Goal: Task Accomplishment & Management: Complete application form

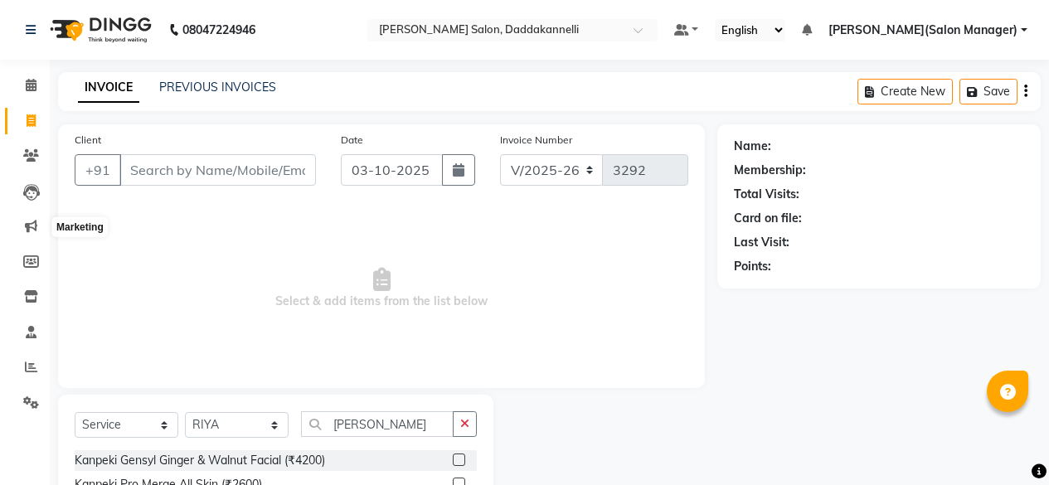
select select "6354"
select select "service"
select select "88491"
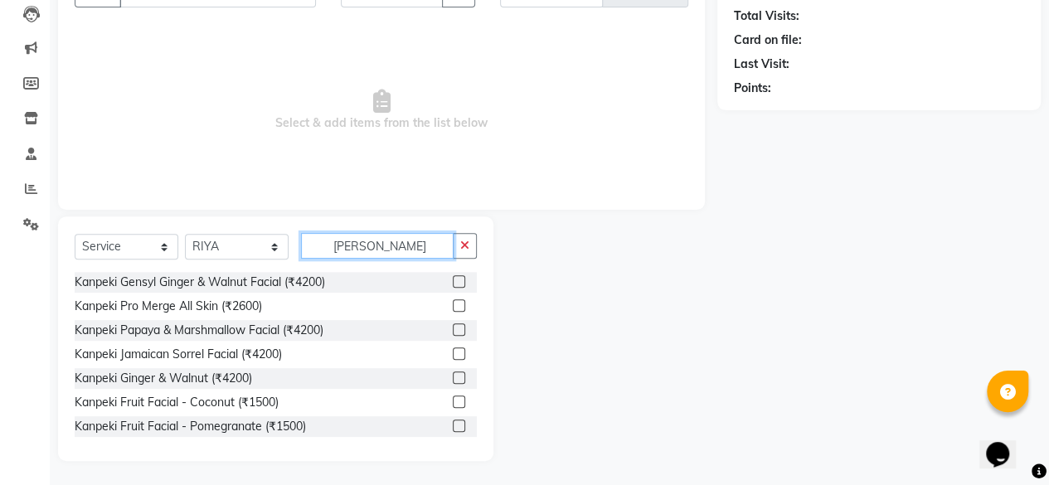
click at [372, 250] on input "[PERSON_NAME]" at bounding box center [377, 246] width 153 height 26
click at [471, 239] on button "button" at bounding box center [465, 246] width 24 height 26
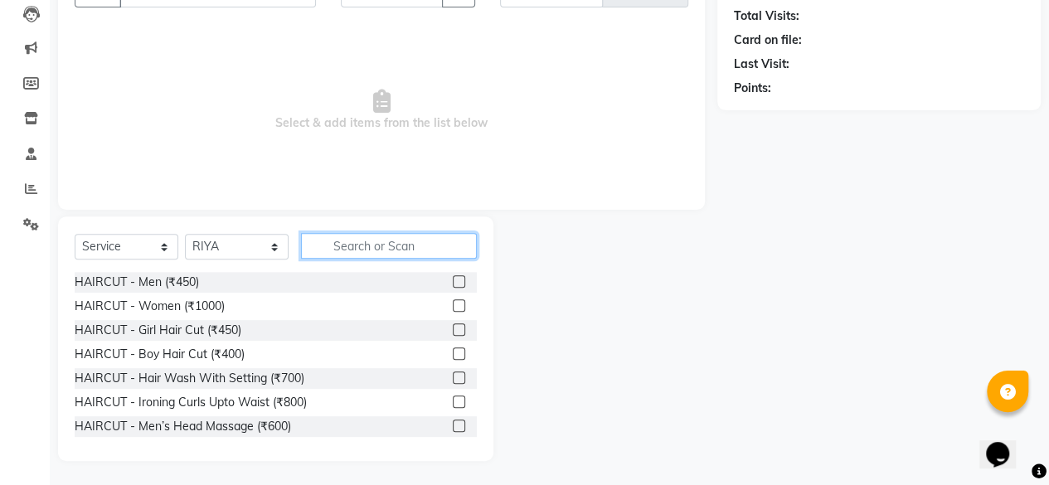
click at [337, 245] on input "text" at bounding box center [389, 246] width 176 height 26
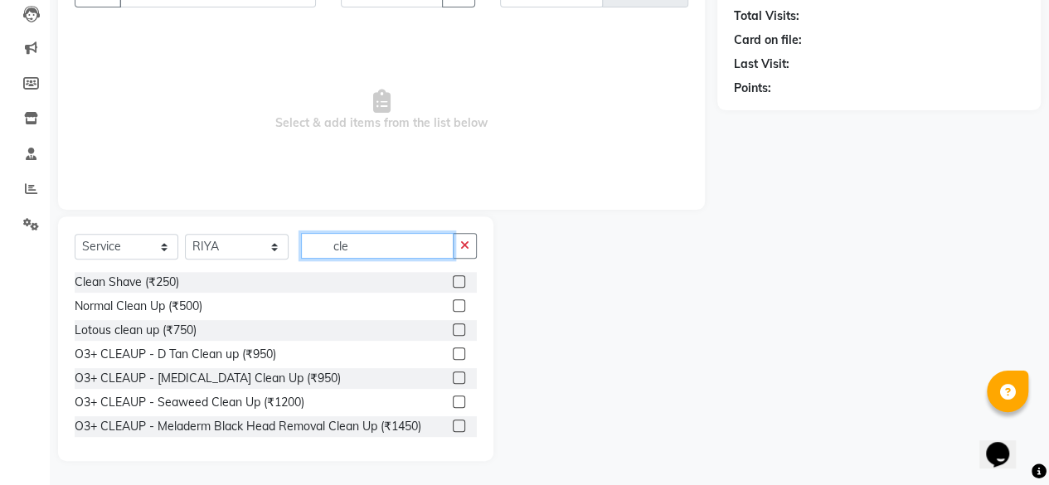
type input "cle"
click at [453, 355] on label at bounding box center [459, 354] width 12 height 12
click at [453, 355] on input "checkbox" at bounding box center [458, 354] width 11 height 11
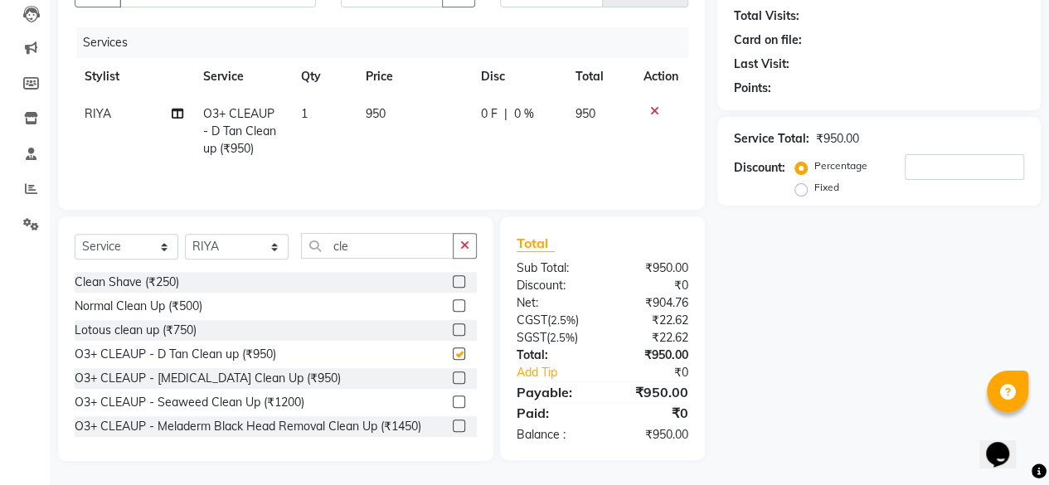
checkbox input "false"
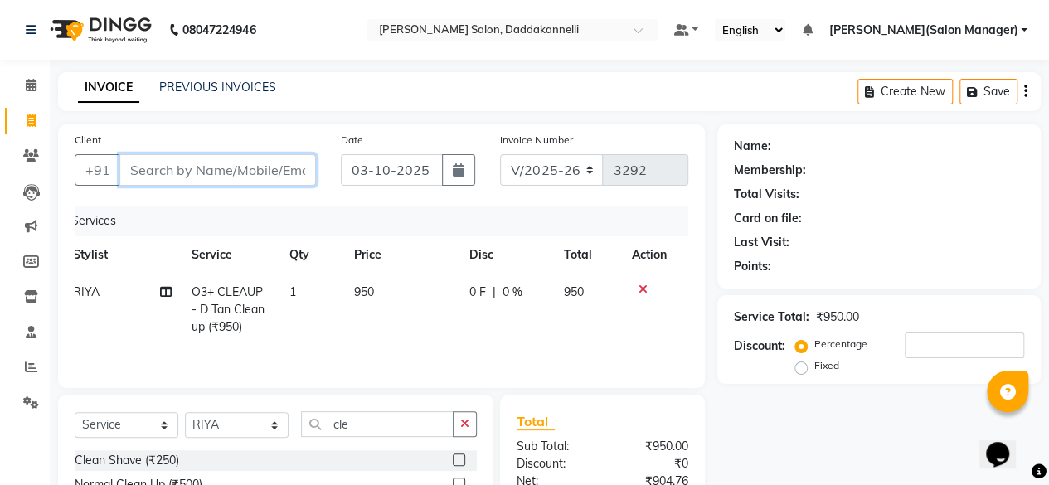
click at [212, 164] on input "Client" at bounding box center [217, 170] width 197 height 32
type input "9"
type input "0"
type input "9899181020"
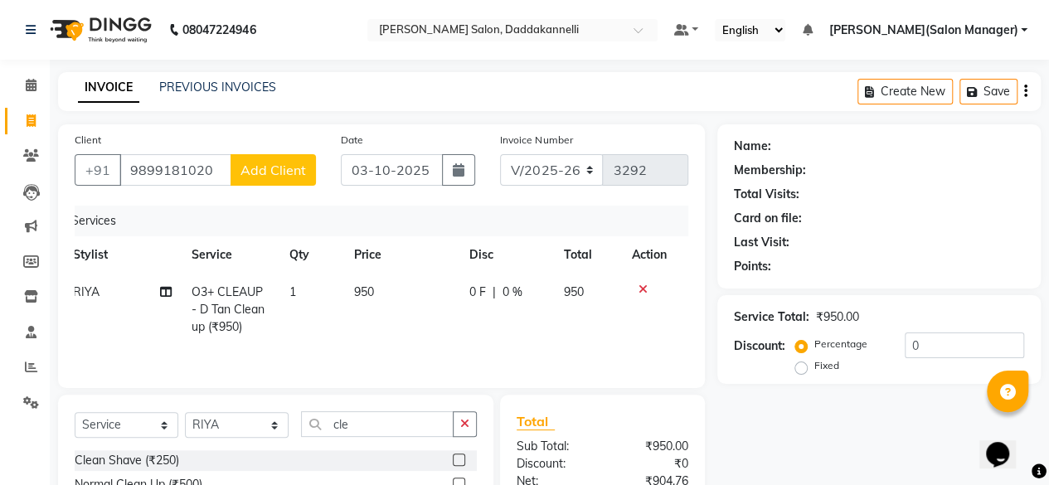
click at [291, 171] on span "Add Client" at bounding box center [274, 170] width 66 height 17
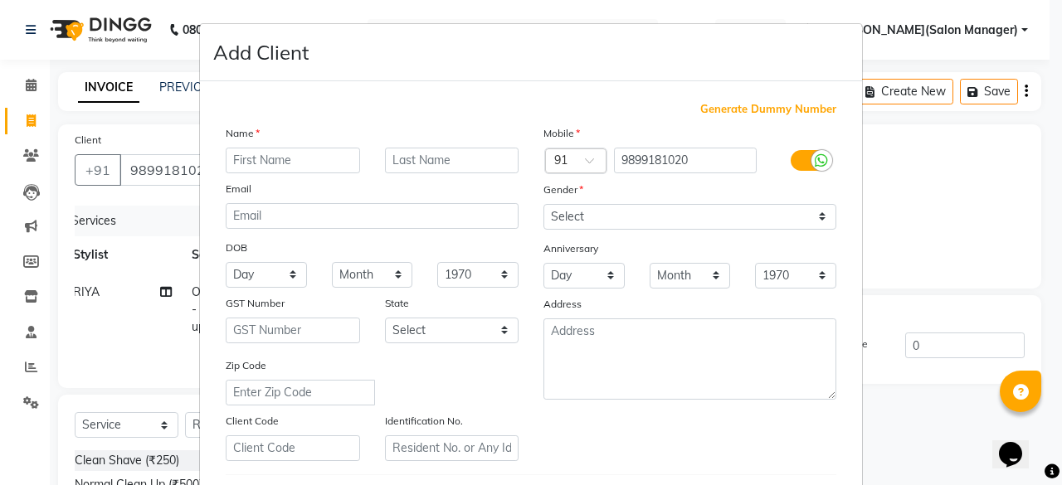
click at [277, 152] on input "text" at bounding box center [293, 161] width 134 height 26
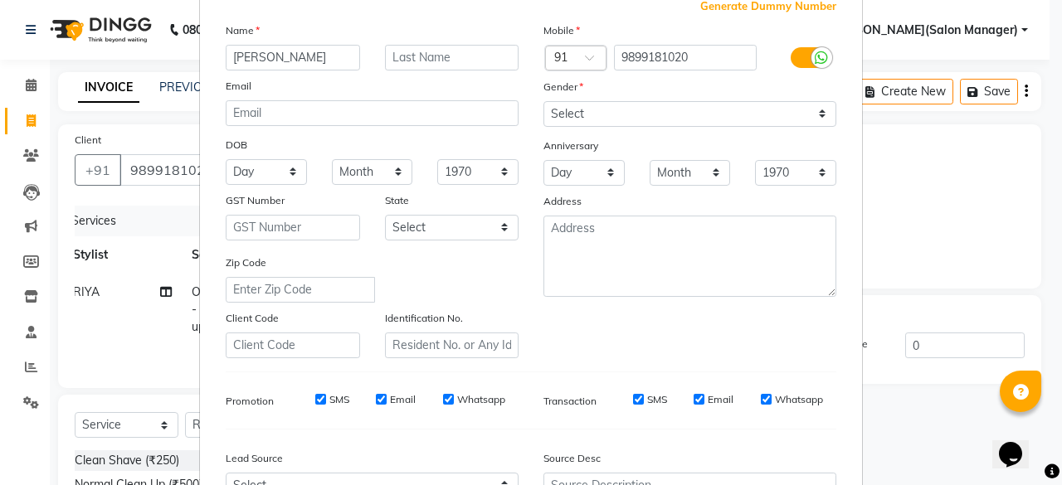
scroll to position [101, 0]
type input "[PERSON_NAME]"
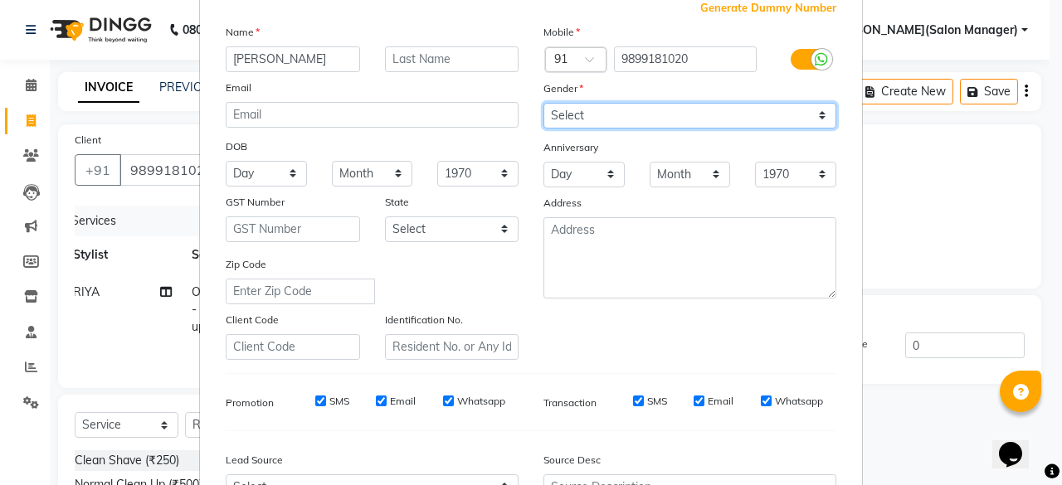
click at [820, 112] on select "Select [DEMOGRAPHIC_DATA] [DEMOGRAPHIC_DATA] Other Prefer Not To Say" at bounding box center [689, 116] width 293 height 26
select select "[DEMOGRAPHIC_DATA]"
click at [543, 103] on select "Select [DEMOGRAPHIC_DATA] [DEMOGRAPHIC_DATA] Other Prefer Not To Say" at bounding box center [689, 116] width 293 height 26
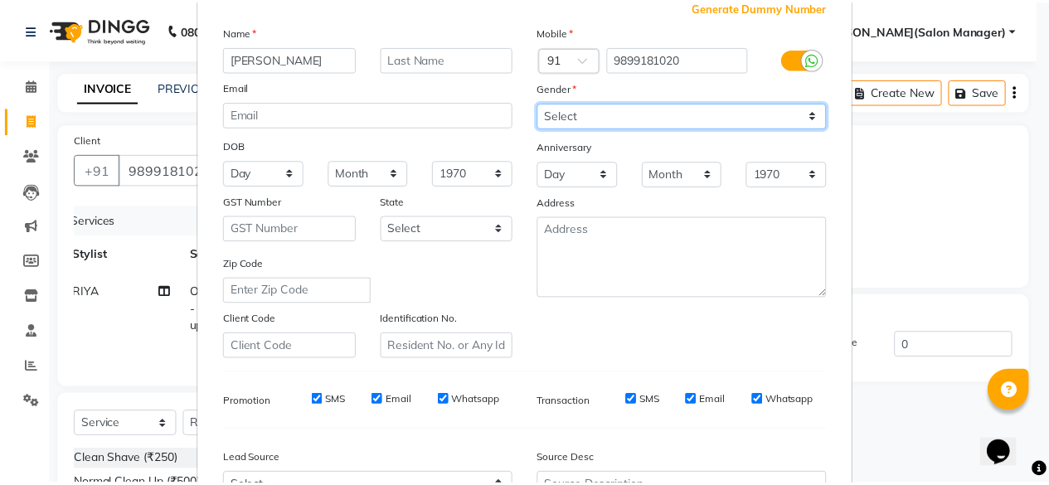
scroll to position [277, 0]
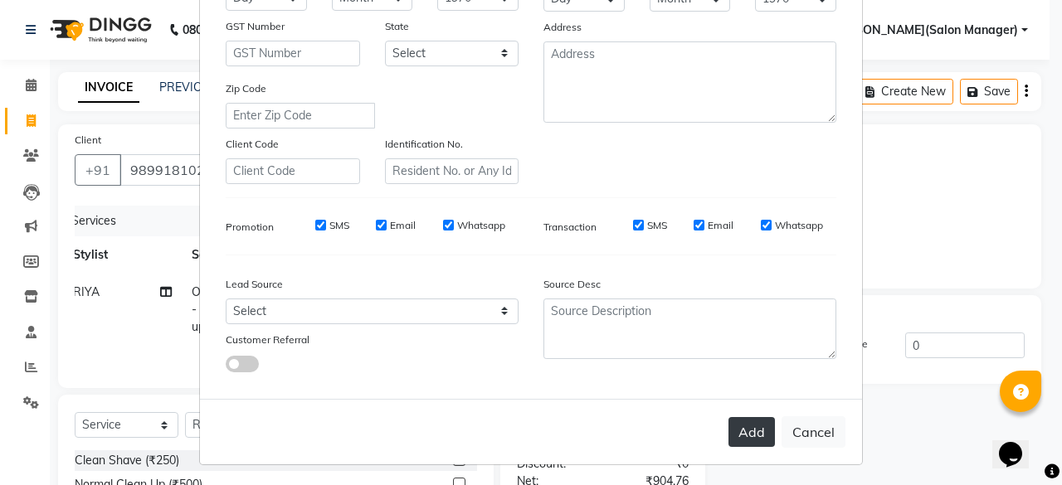
click at [728, 424] on button "Add" at bounding box center [751, 432] width 46 height 30
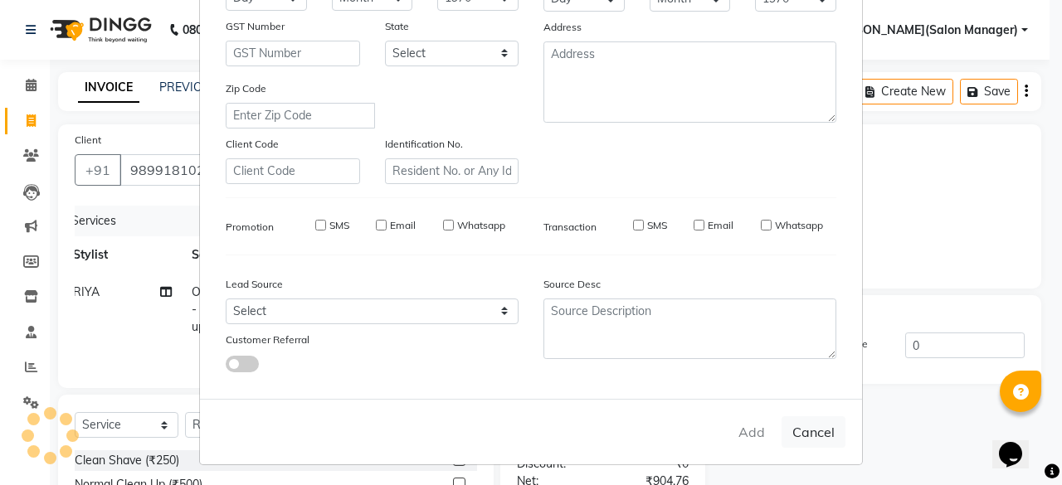
select select
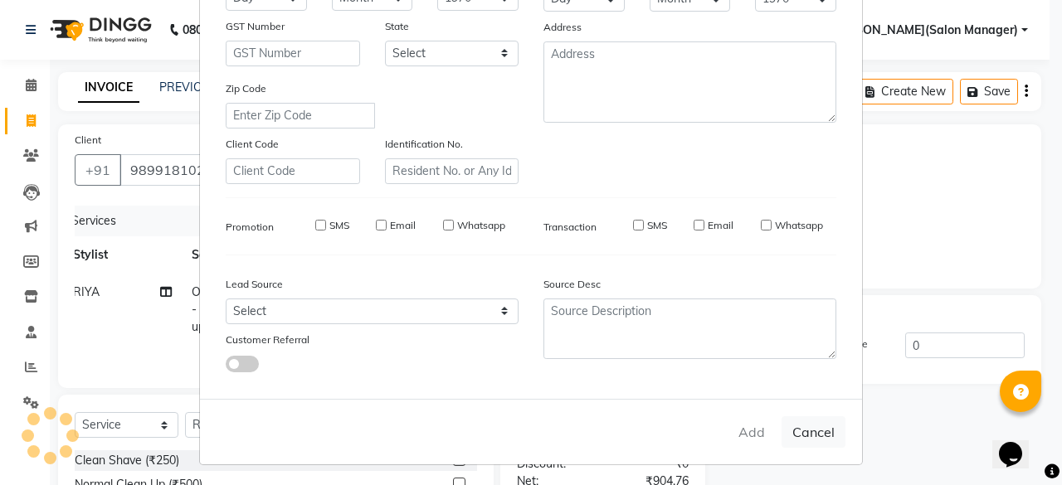
select select
checkbox input "false"
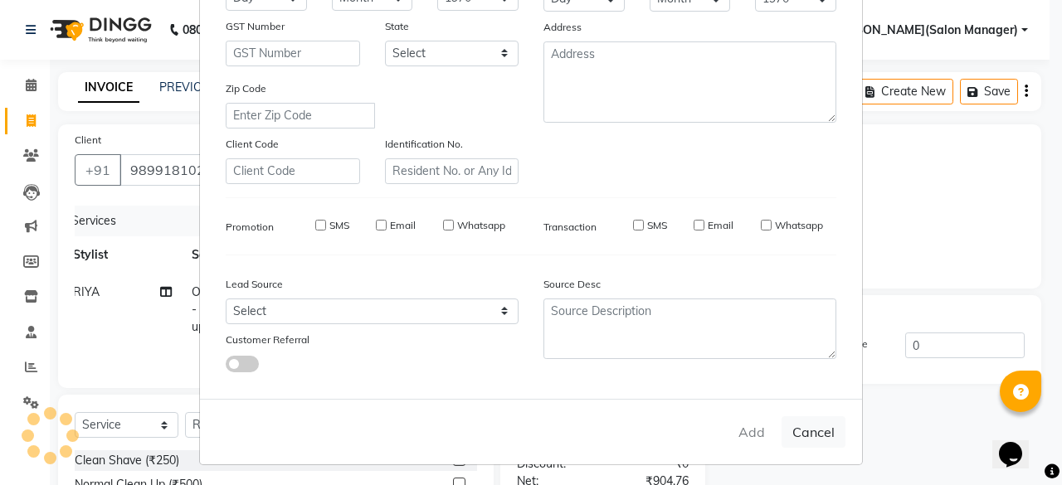
checkbox input "false"
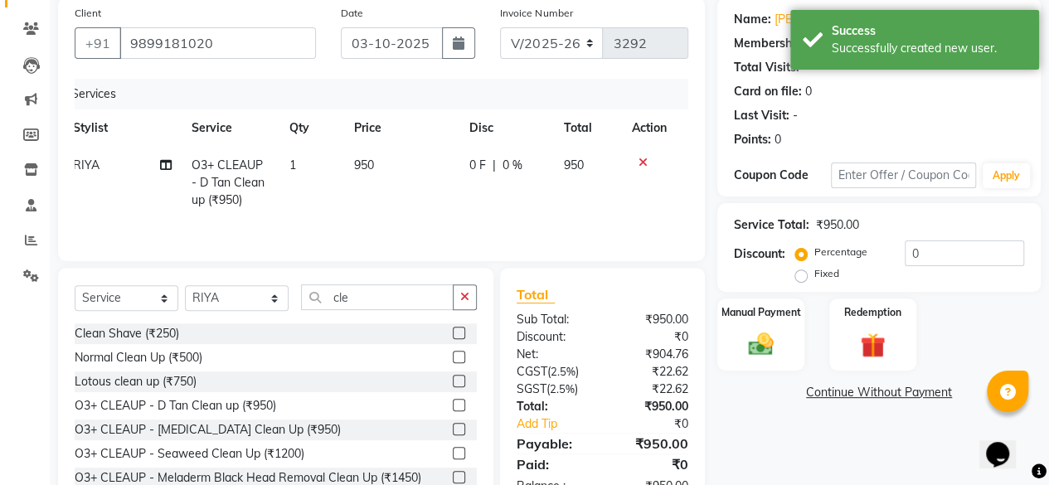
scroll to position [133, 0]
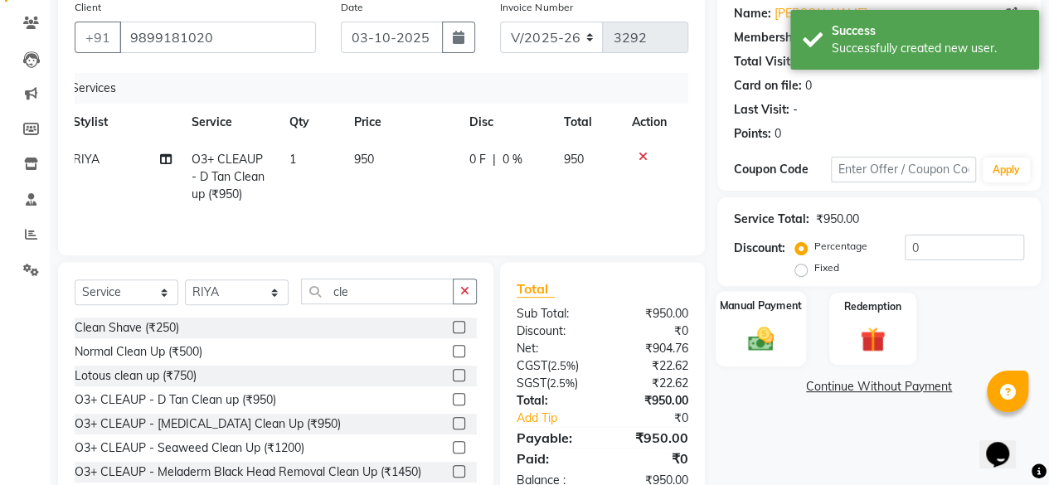
click at [756, 333] on img at bounding box center [761, 339] width 42 height 30
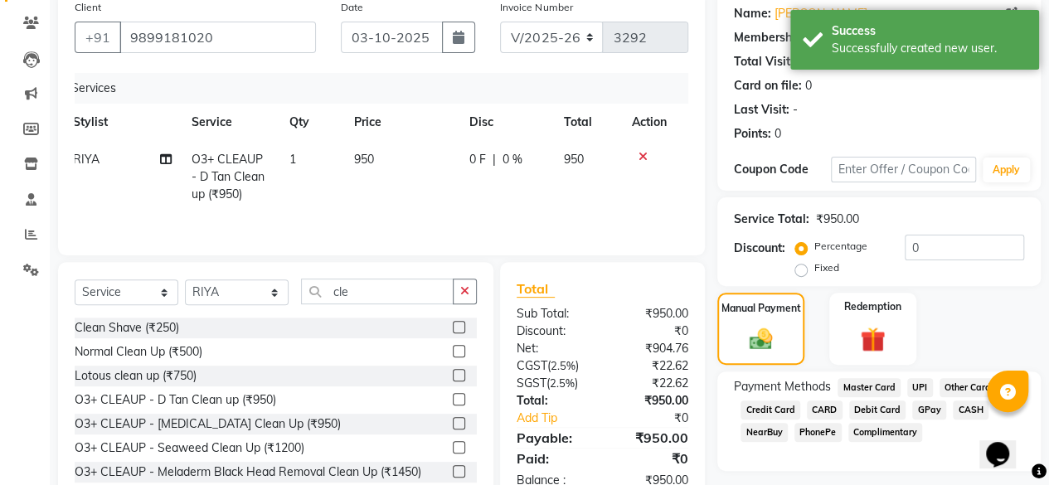
click at [914, 390] on span "UPI" at bounding box center [921, 387] width 26 height 19
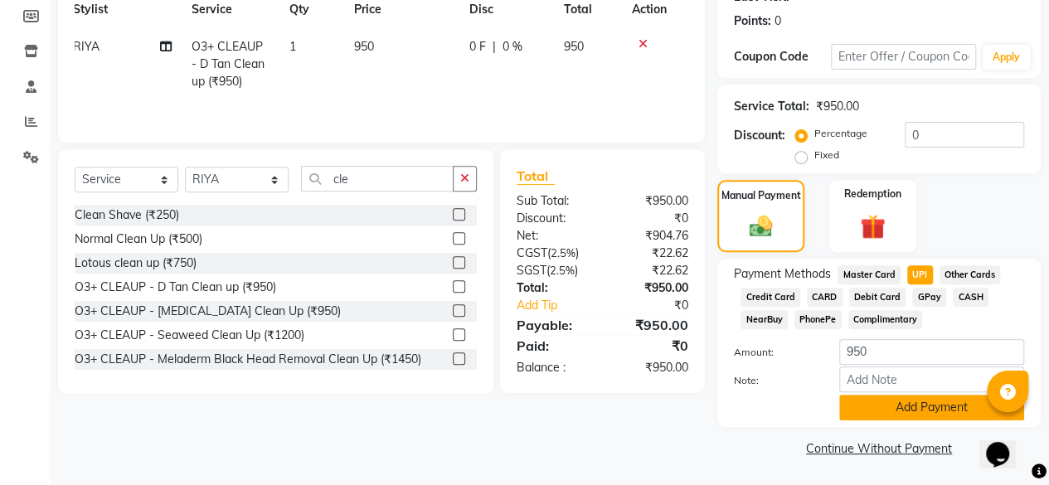
click at [901, 411] on button "Add Payment" at bounding box center [932, 408] width 185 height 26
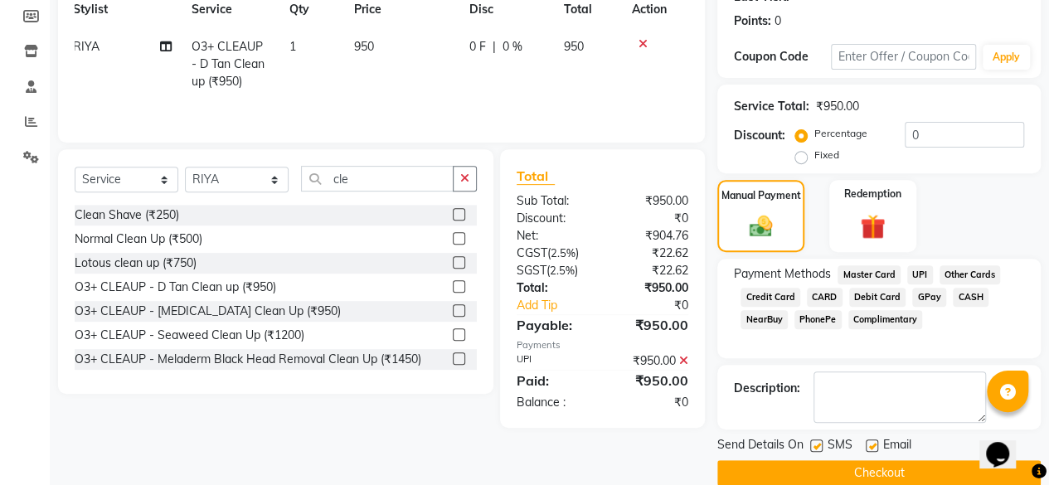
scroll to position [269, 0]
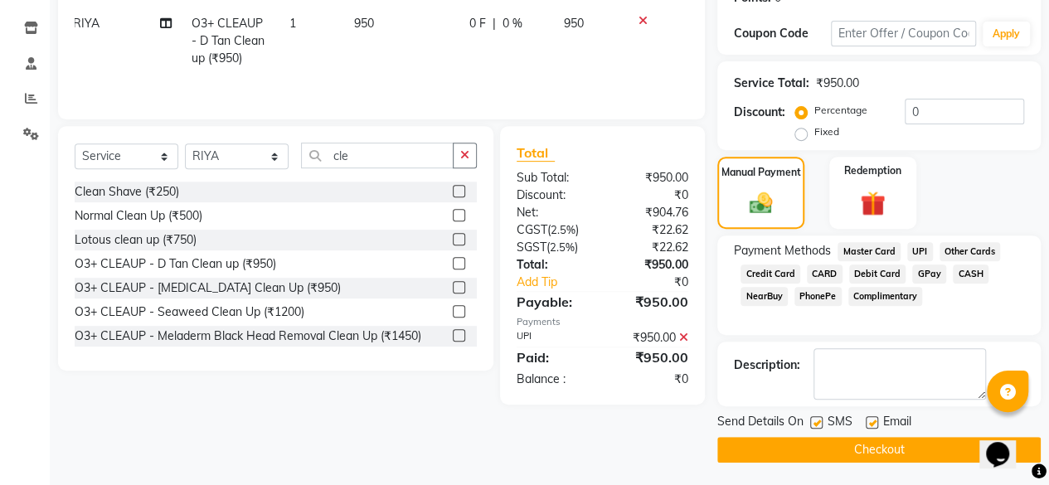
click at [874, 421] on label at bounding box center [872, 422] width 12 height 12
click at [874, 421] on input "checkbox" at bounding box center [871, 423] width 11 height 11
checkbox input "false"
click at [872, 445] on button "Checkout" at bounding box center [880, 450] width 324 height 26
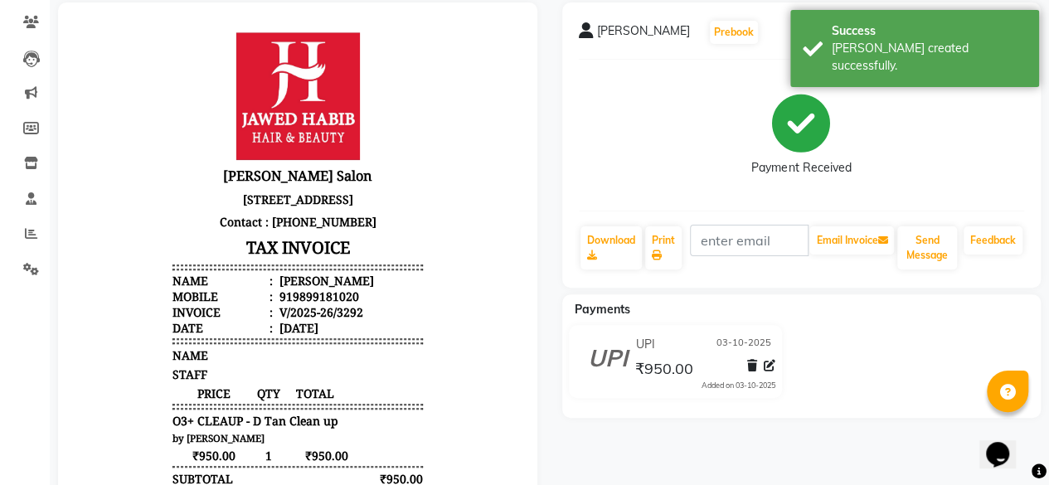
scroll to position [134, 0]
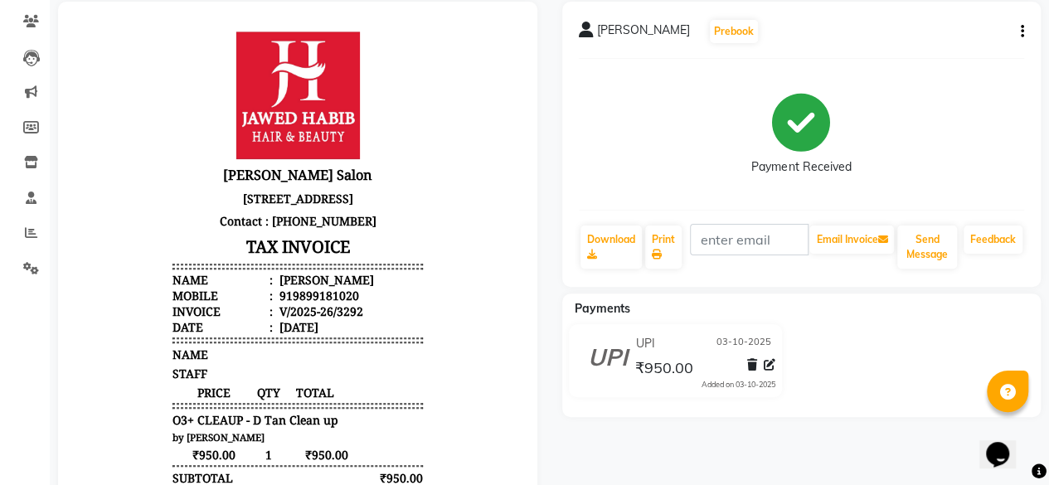
scroll to position [12, 0]
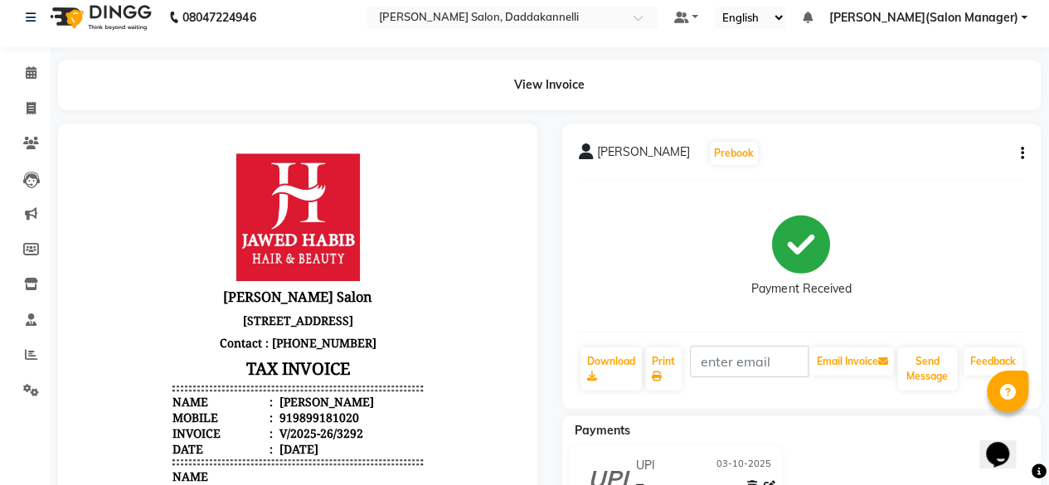
select select "6354"
select select "service"
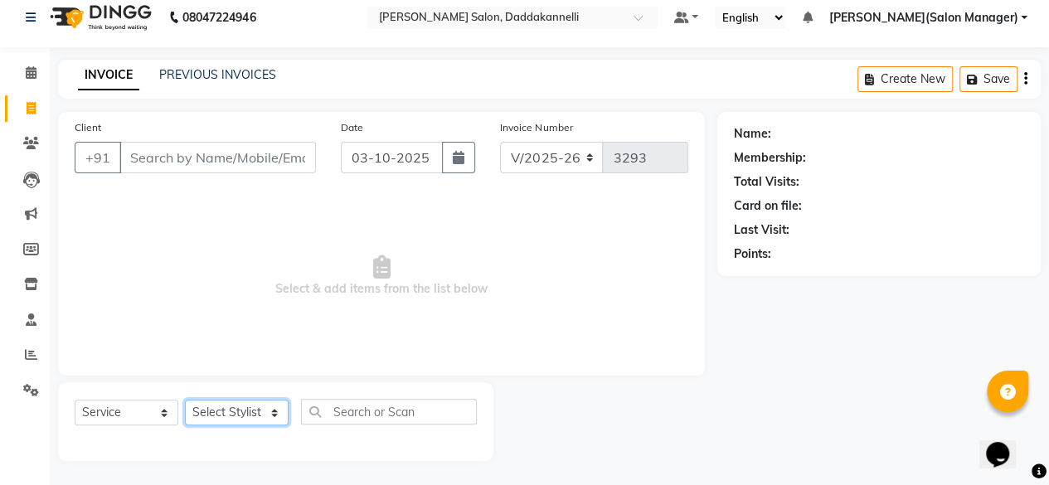
click at [269, 416] on select "Select Stylist aita DINGG SUPPORT [PERSON_NAME] [PERSON_NAME] [PERSON_NAME] [PE…" at bounding box center [237, 413] width 104 height 26
select select "90884"
click at [185, 400] on select "Select Stylist aita DINGG SUPPORT [PERSON_NAME] [PERSON_NAME] [PERSON_NAME] [PE…" at bounding box center [237, 413] width 104 height 26
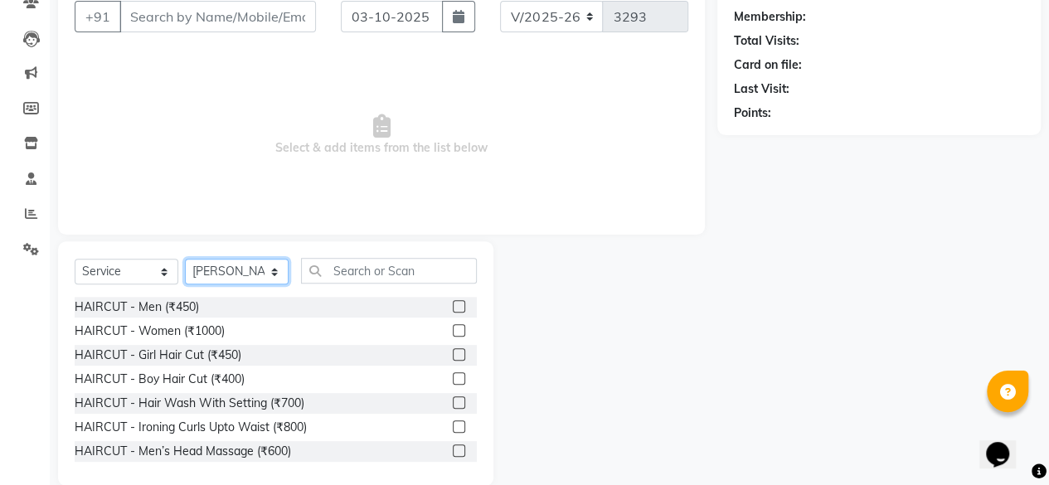
scroll to position [154, 0]
click at [453, 304] on label at bounding box center [459, 305] width 12 height 12
click at [453, 304] on input "checkbox" at bounding box center [458, 306] width 11 height 11
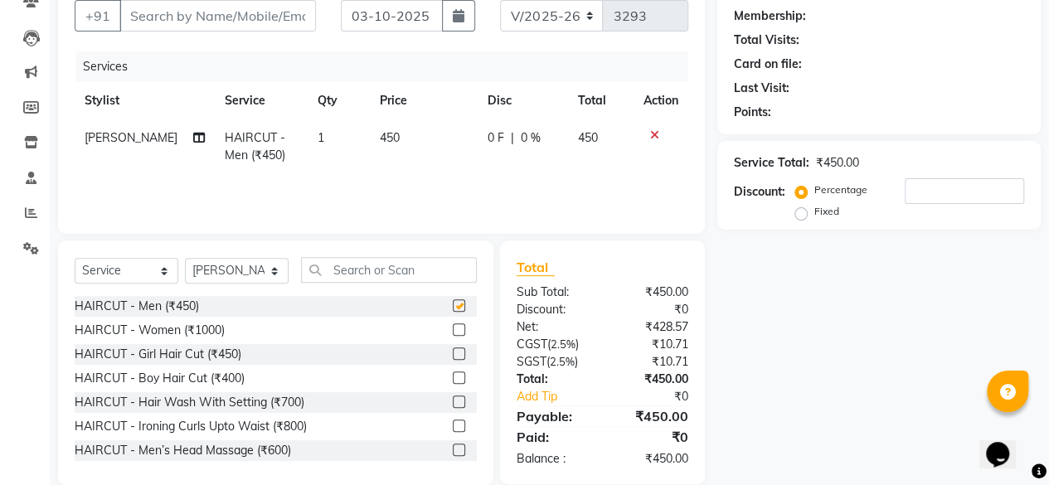
checkbox input "false"
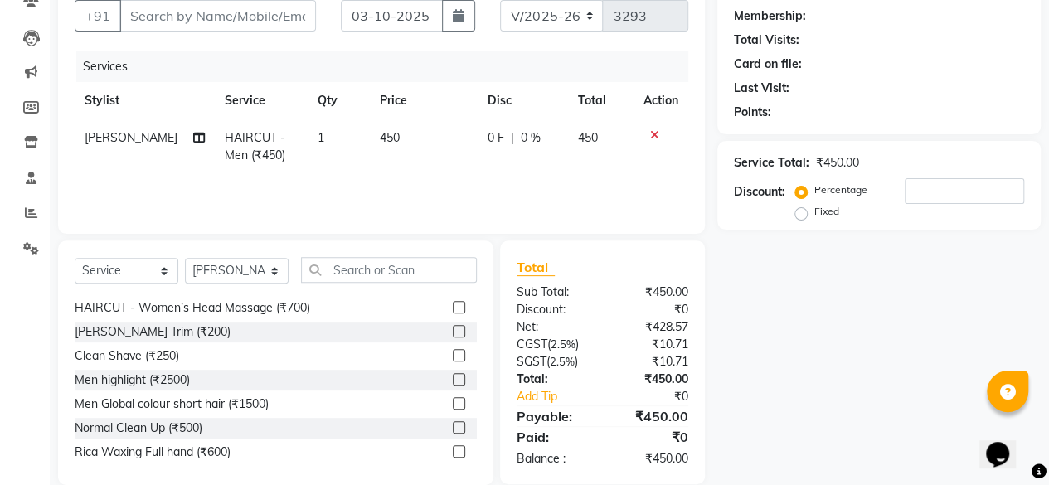
scroll to position [168, 0]
click at [453, 328] on label at bounding box center [459, 330] width 12 height 12
click at [453, 328] on input "checkbox" at bounding box center [458, 331] width 11 height 11
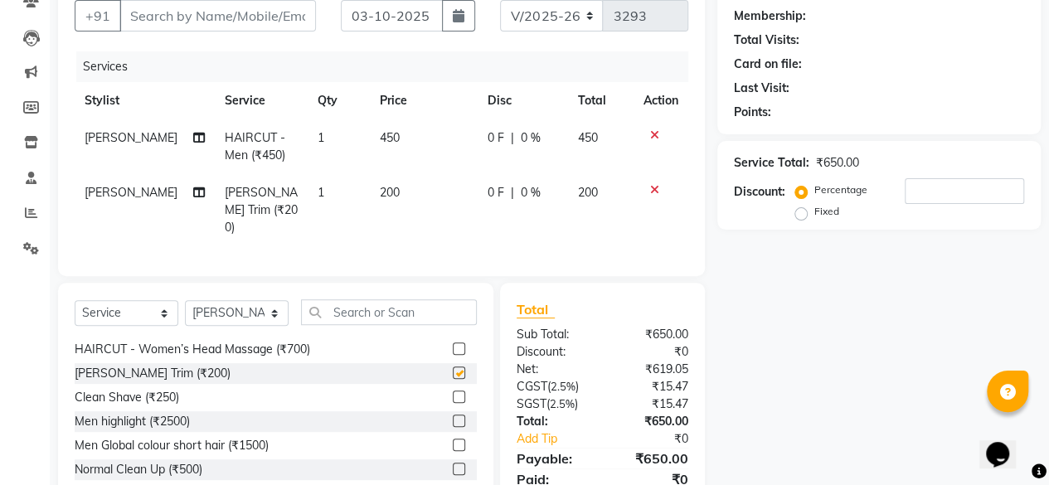
checkbox input "false"
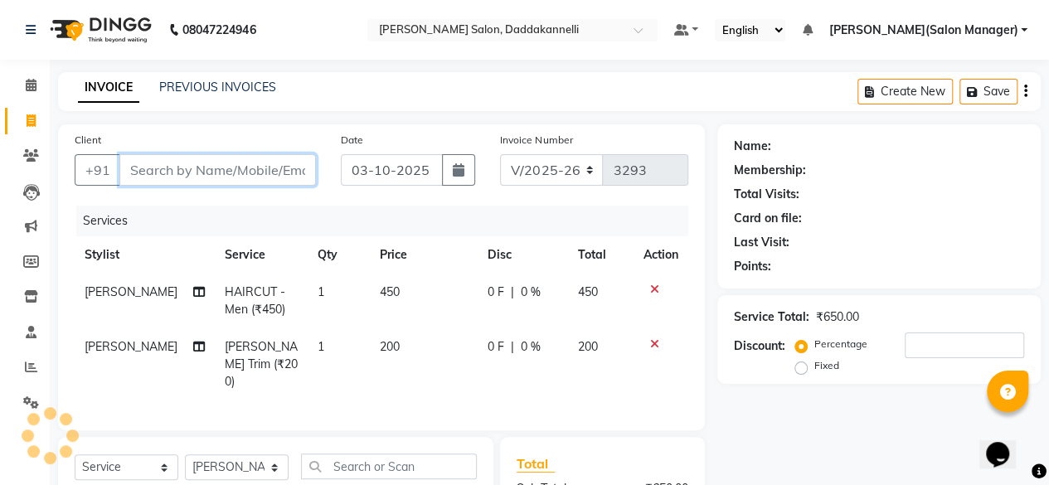
click at [245, 170] on input "Client" at bounding box center [217, 170] width 197 height 32
type input "9"
type input "0"
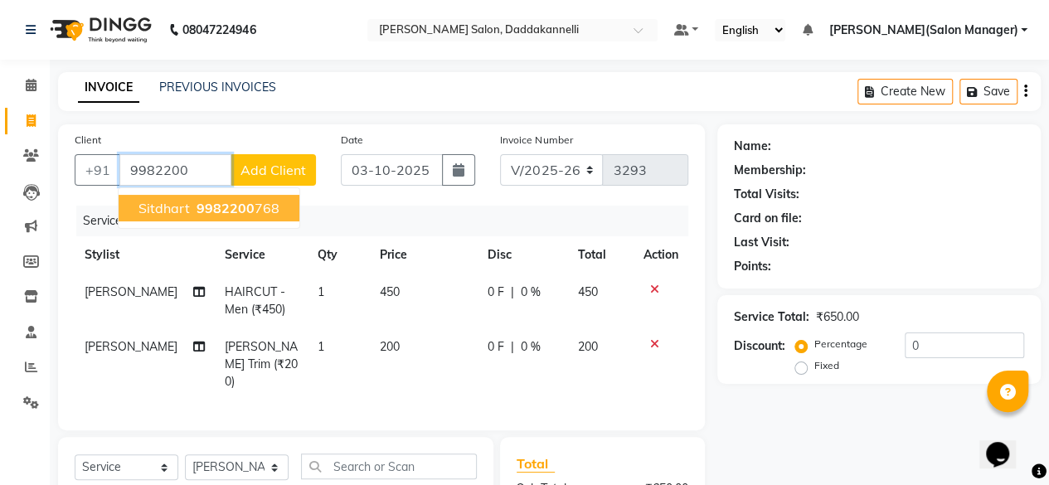
click at [215, 208] on span "9982200" at bounding box center [226, 208] width 58 height 17
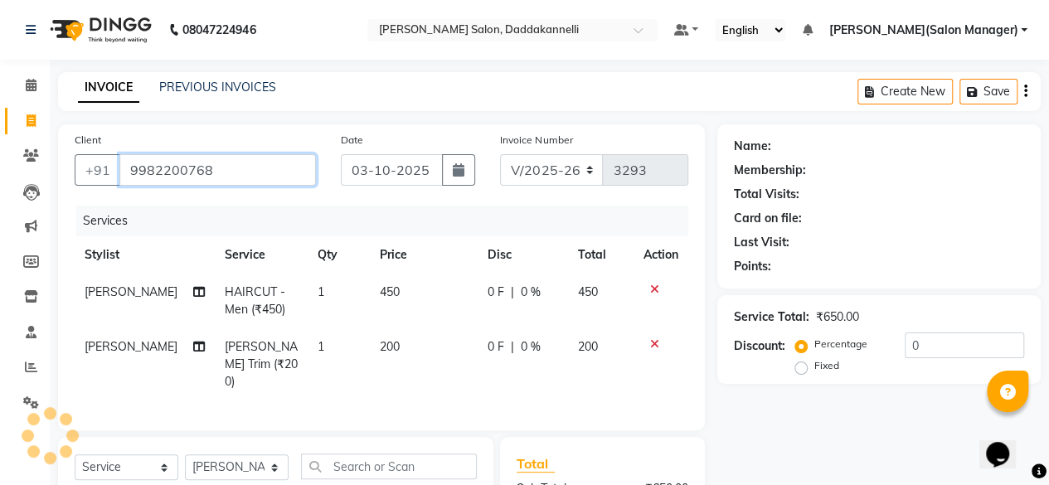
type input "9982200768"
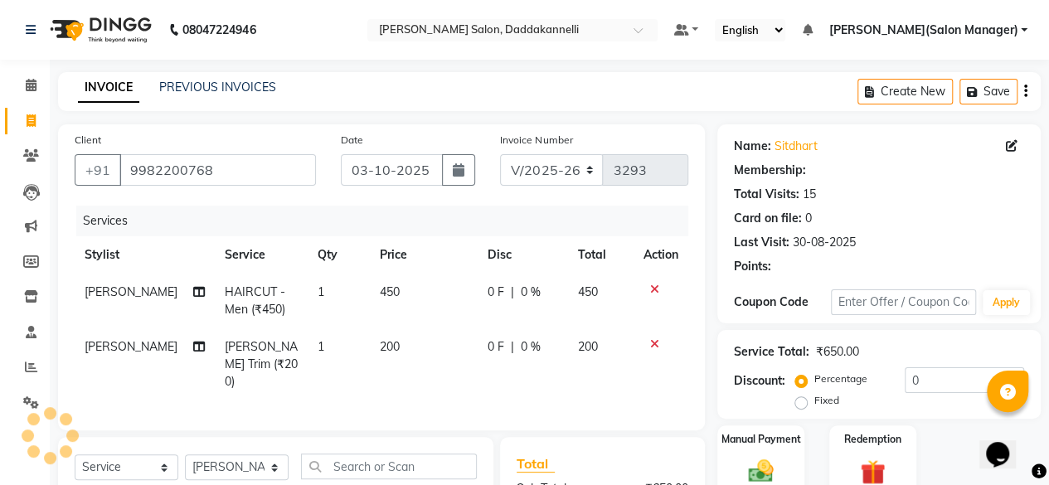
select select "1: Object"
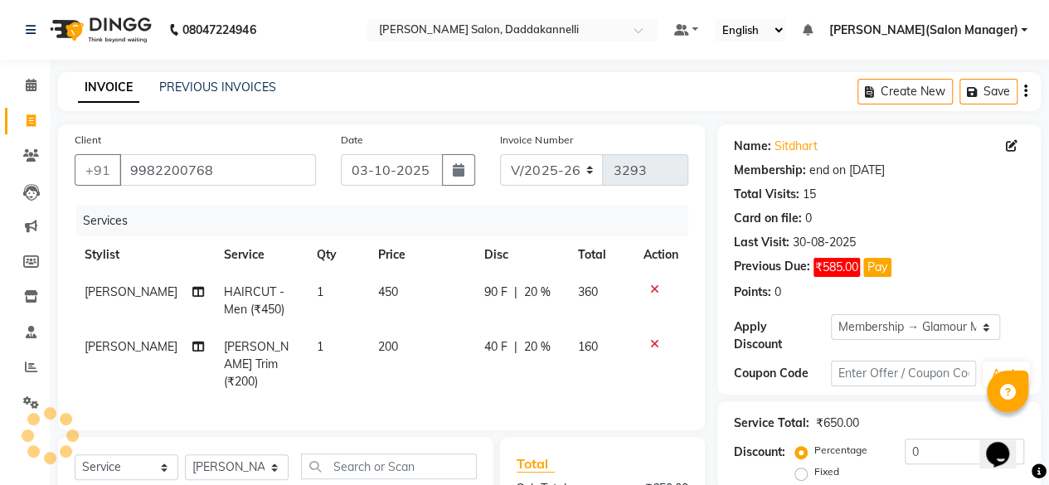
type input "20"
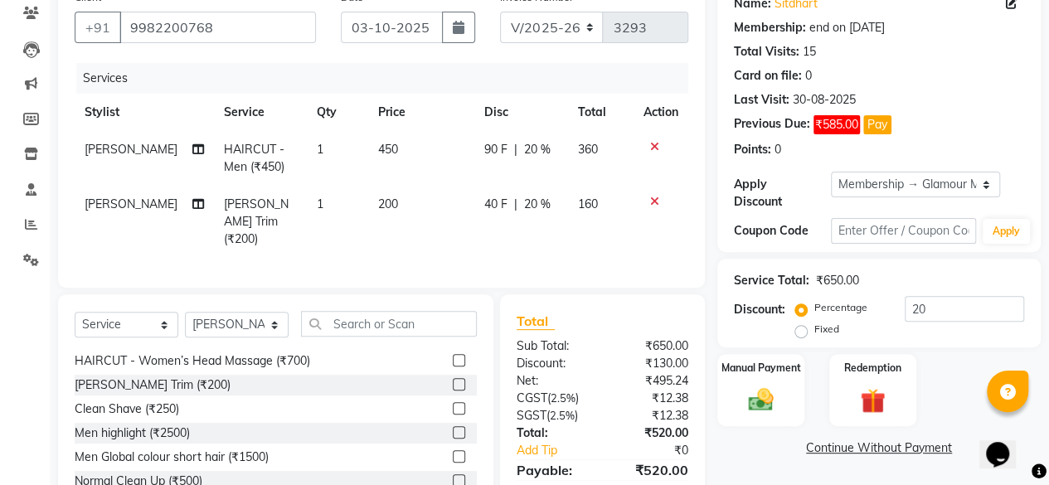
scroll to position [141, 0]
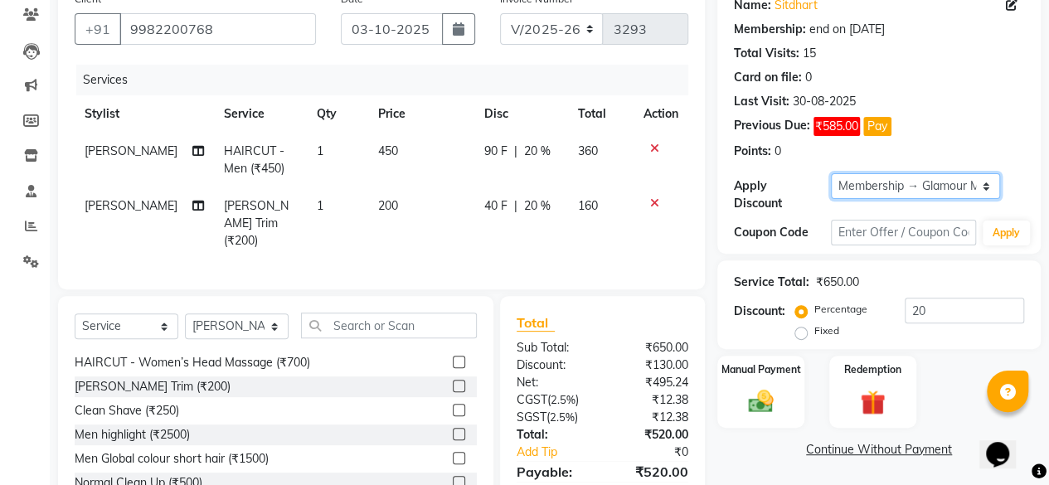
click at [987, 183] on select "Select Membership → Glamour Membership" at bounding box center [915, 186] width 169 height 26
click at [831, 173] on select "Select Membership → Glamour Membership" at bounding box center [915, 186] width 169 height 26
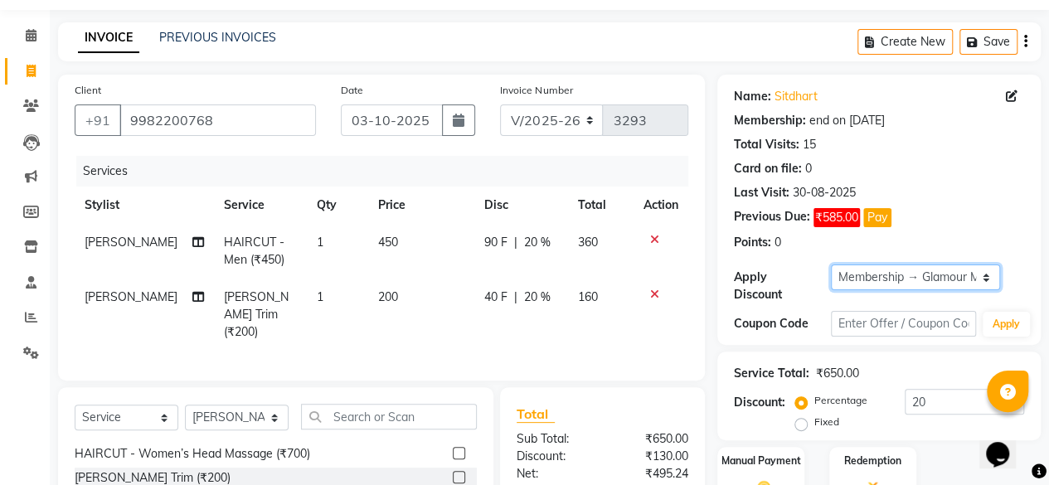
scroll to position [56, 0]
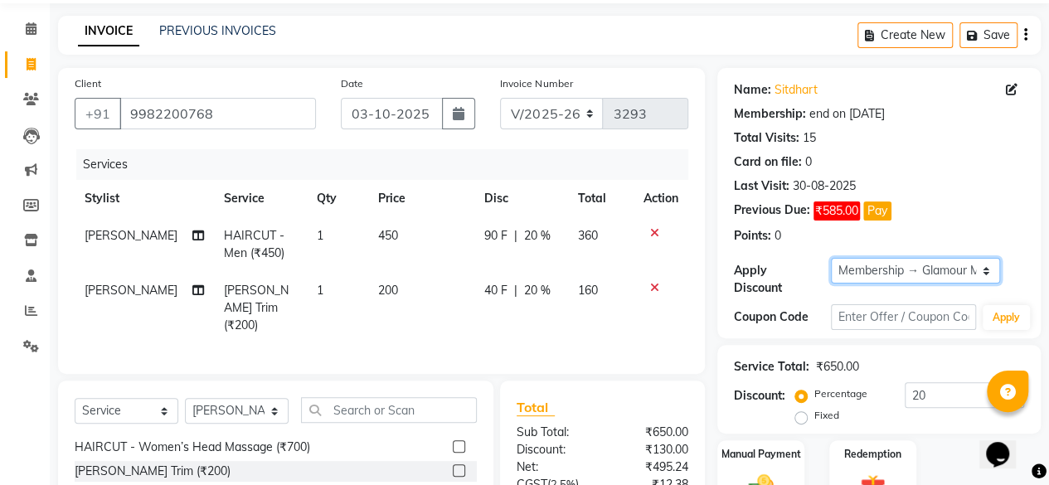
click at [986, 271] on select "Select Membership → Glamour Membership" at bounding box center [915, 271] width 169 height 26
select select "0:"
click at [831, 258] on select "Select Membership → Glamour Membership" at bounding box center [915, 271] width 169 height 26
type input "0"
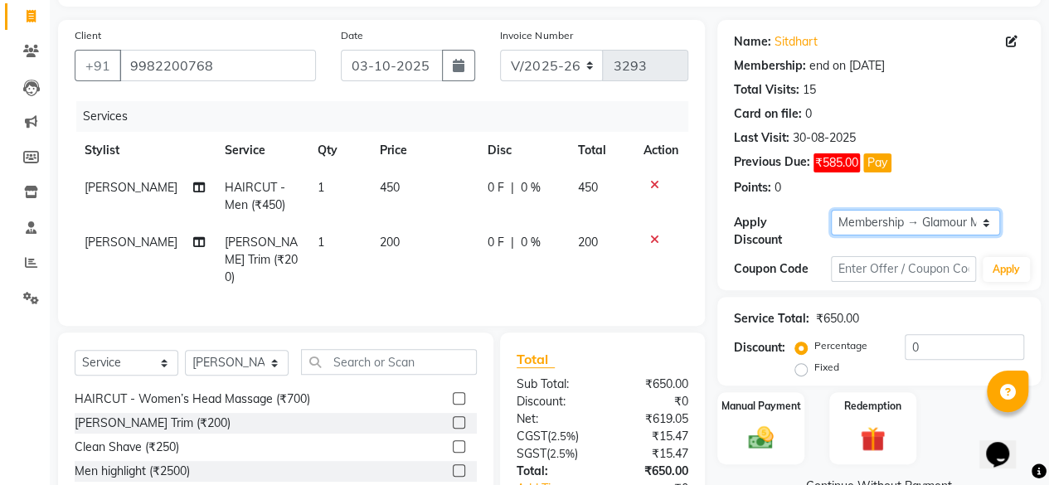
scroll to position [93, 0]
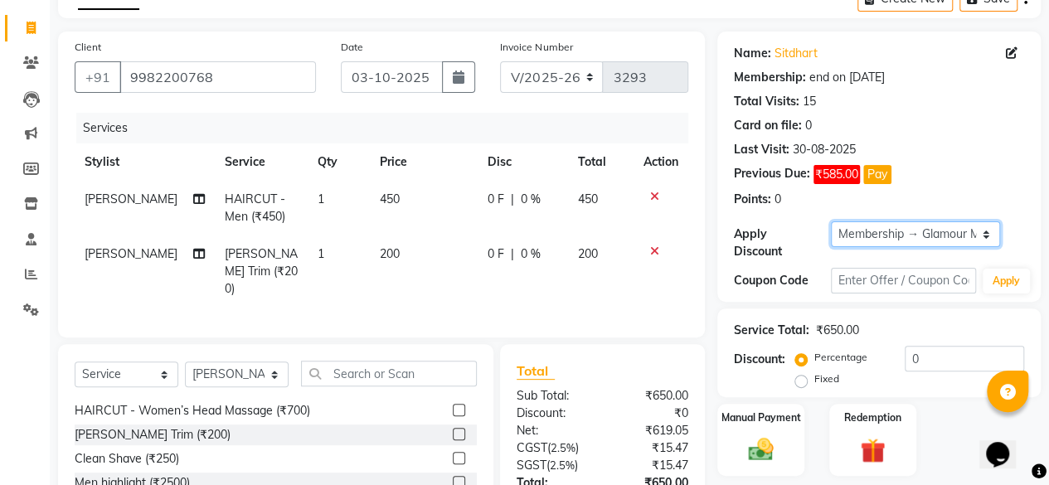
click at [989, 233] on select "Select Membership → Glamour Membership" at bounding box center [915, 234] width 169 height 26
select select "1: Object"
click at [831, 221] on select "Select Membership → Glamour Membership" at bounding box center [915, 234] width 169 height 26
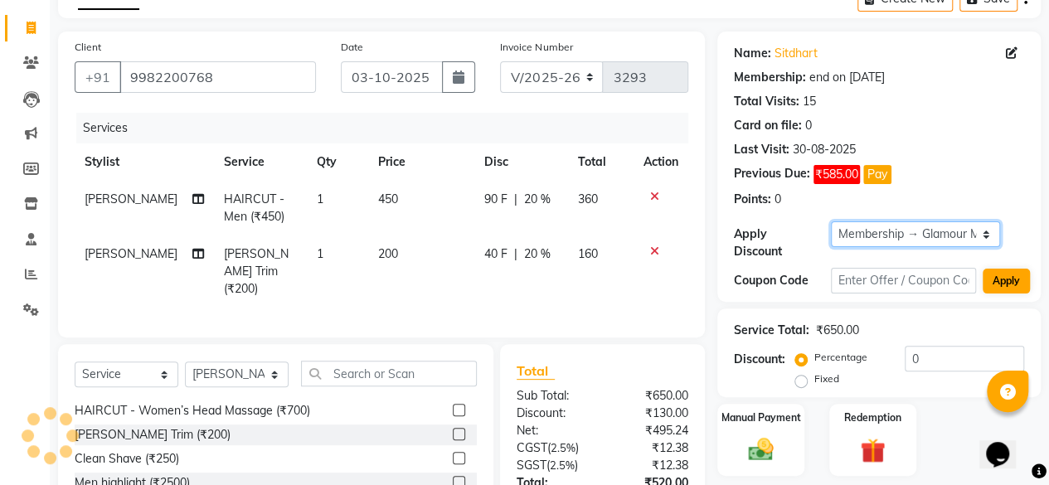
type input "20"
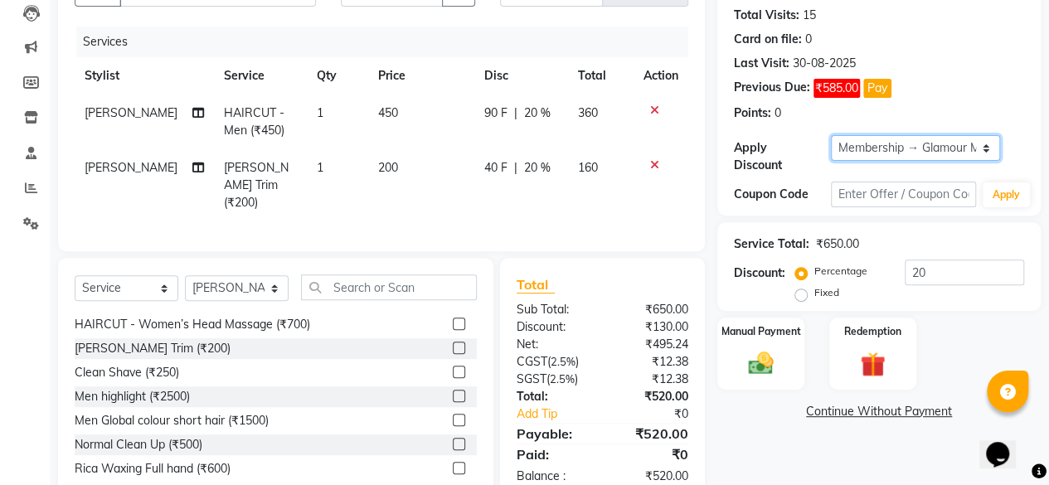
scroll to position [184, 0]
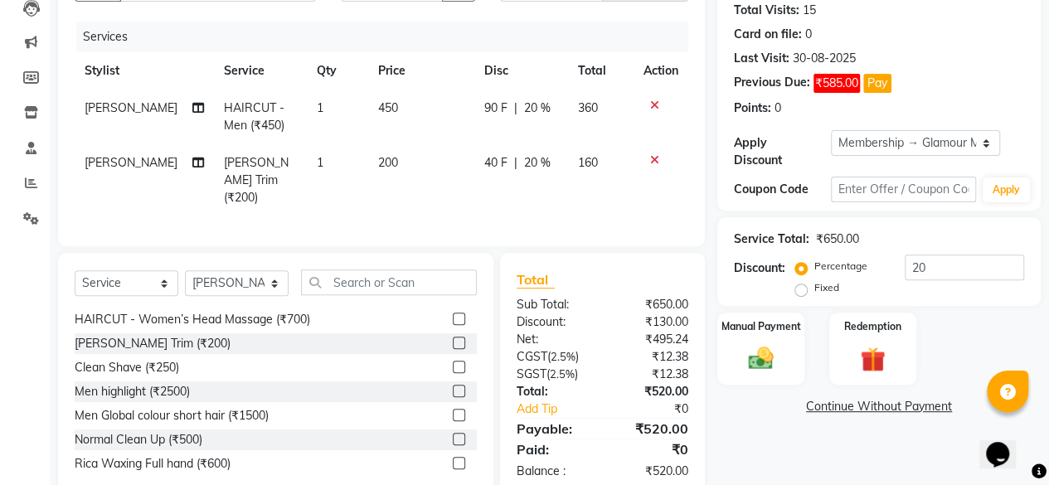
click at [853, 264] on label "Percentage" at bounding box center [841, 266] width 53 height 15
click at [810, 264] on input "Percentage" at bounding box center [805, 266] width 12 height 12
click at [862, 358] on img at bounding box center [873, 359] width 42 height 32
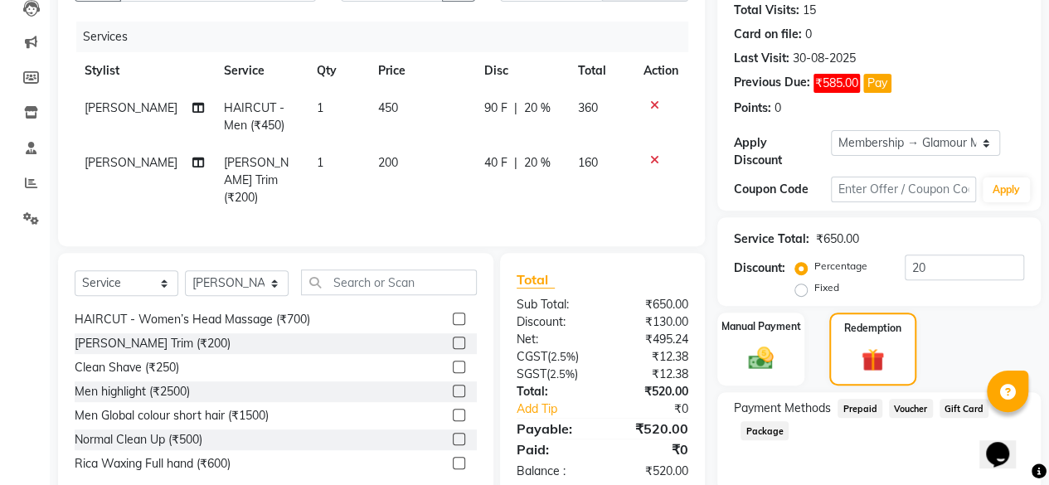
click at [847, 416] on span "Prepaid" at bounding box center [860, 408] width 45 height 19
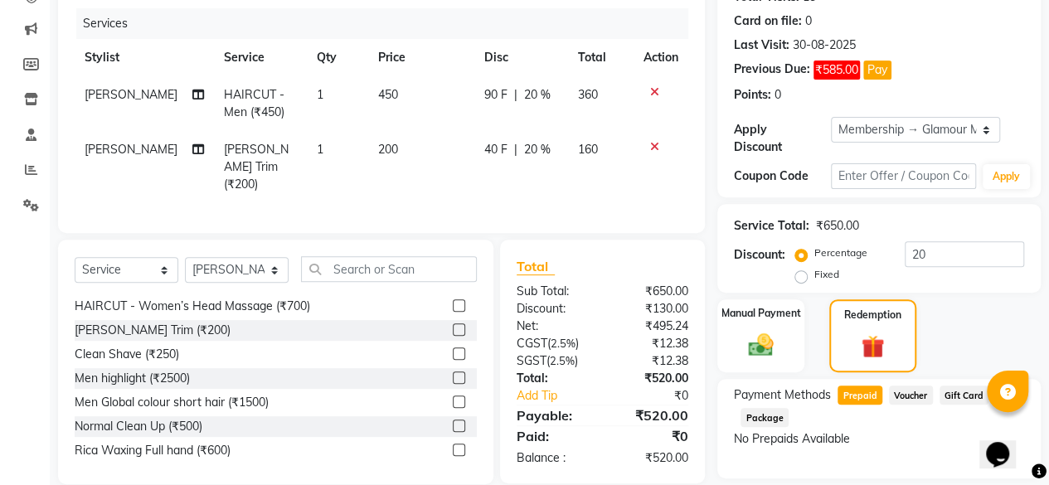
scroll to position [194, 0]
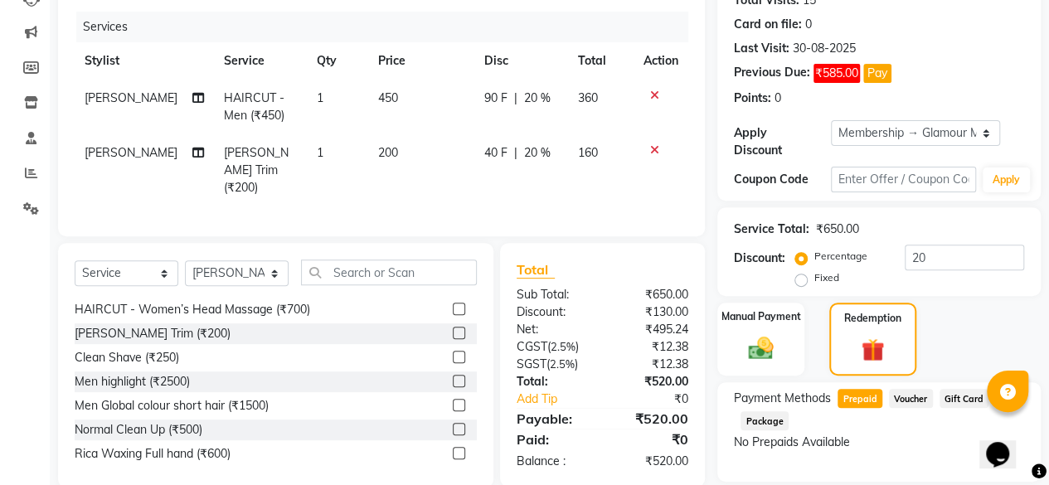
click at [981, 334] on div "Manual Payment Redemption" at bounding box center [879, 340] width 348 height 74
click at [959, 334] on div "Manual Payment Redemption" at bounding box center [879, 340] width 348 height 74
click at [750, 351] on img at bounding box center [761, 348] width 42 height 30
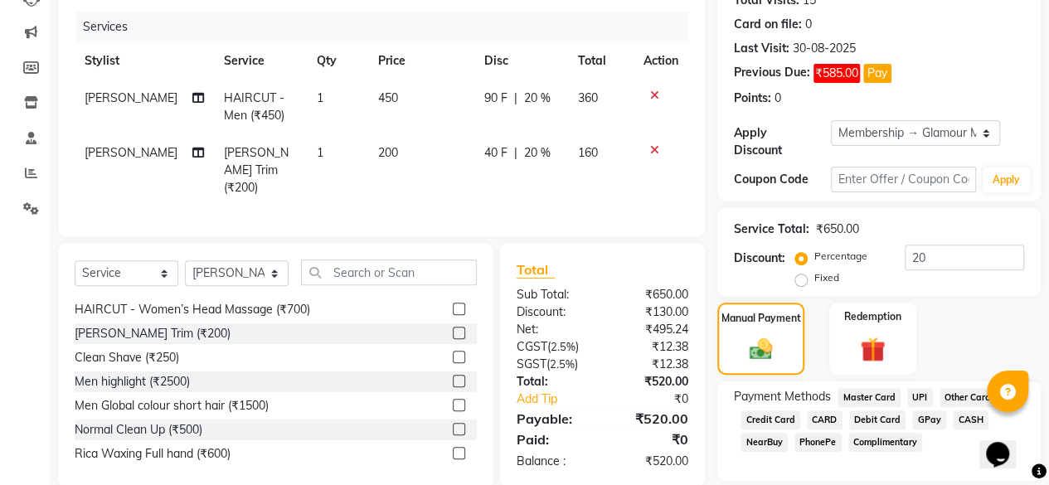
click at [931, 333] on div "Manual Payment Redemption" at bounding box center [879, 339] width 348 height 72
click at [908, 333] on div "Redemption" at bounding box center [873, 338] width 90 height 75
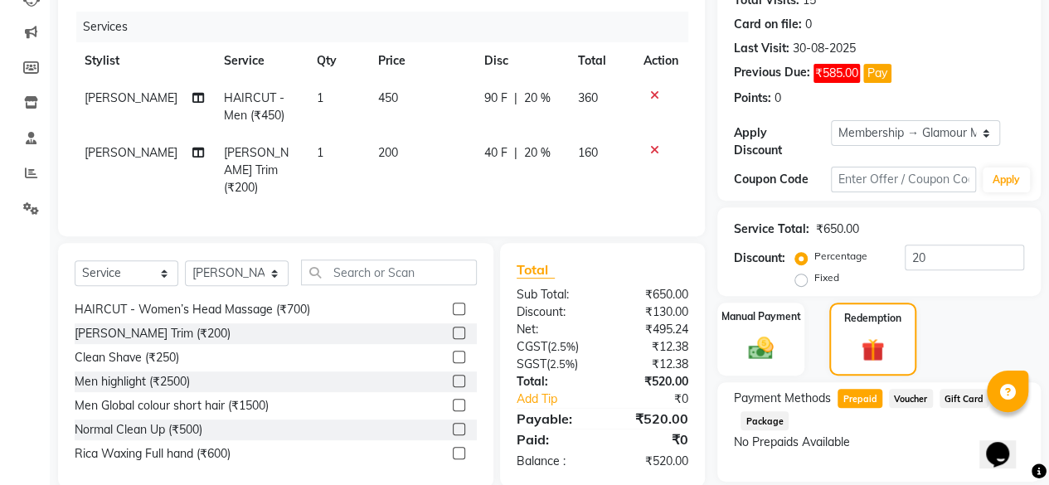
click at [991, 306] on div "Manual Payment Redemption" at bounding box center [879, 340] width 348 height 74
click at [951, 50] on div "Last Visit: [DATE]" at bounding box center [879, 48] width 290 height 17
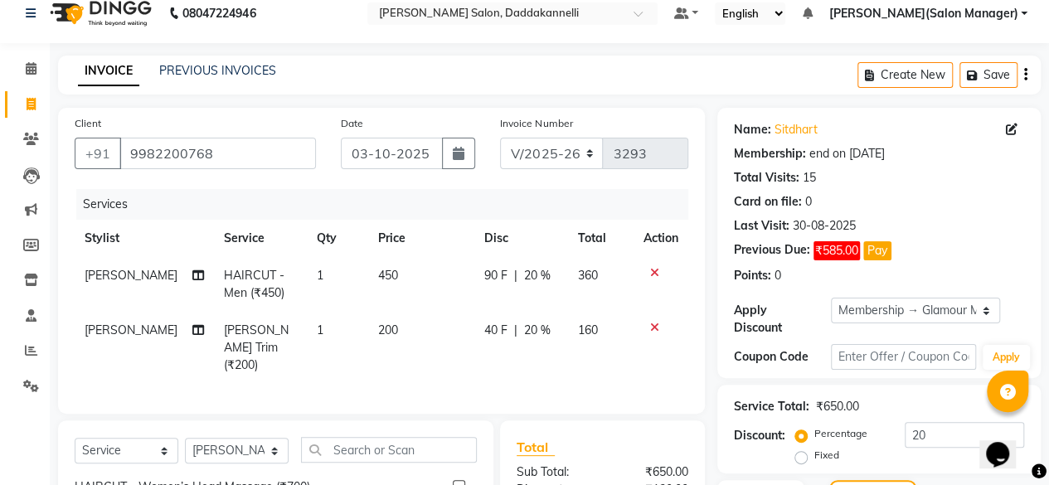
scroll to position [0, 0]
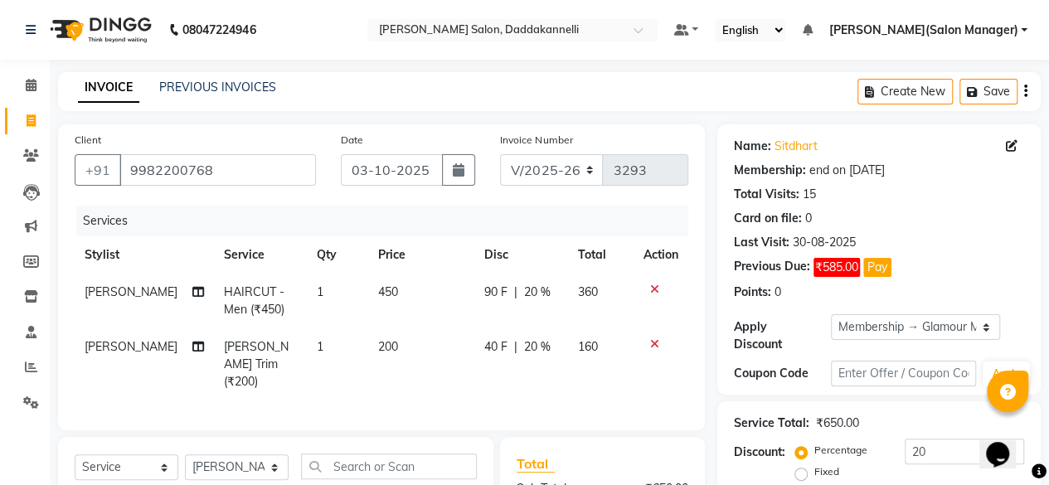
click at [976, 245] on div "Last Visit: [DATE]" at bounding box center [879, 242] width 290 height 17
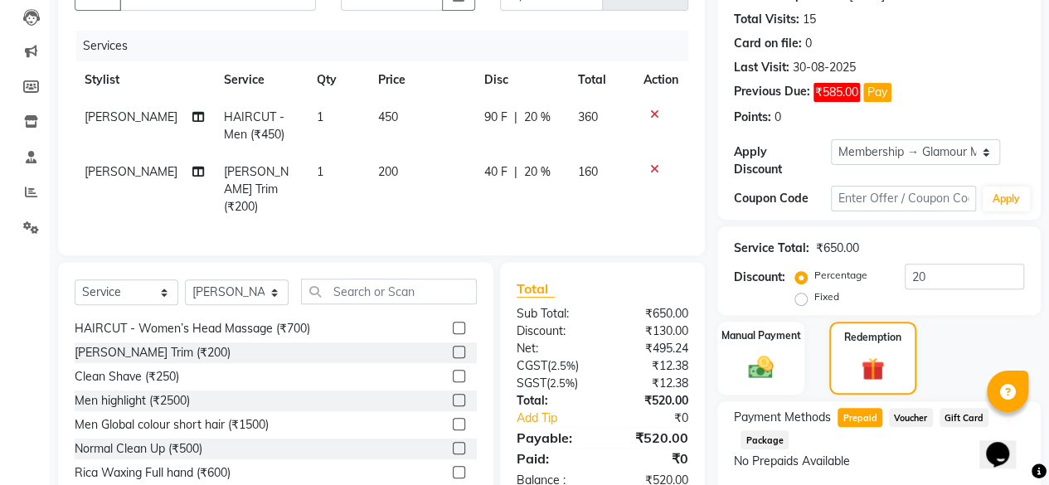
scroll to position [249, 0]
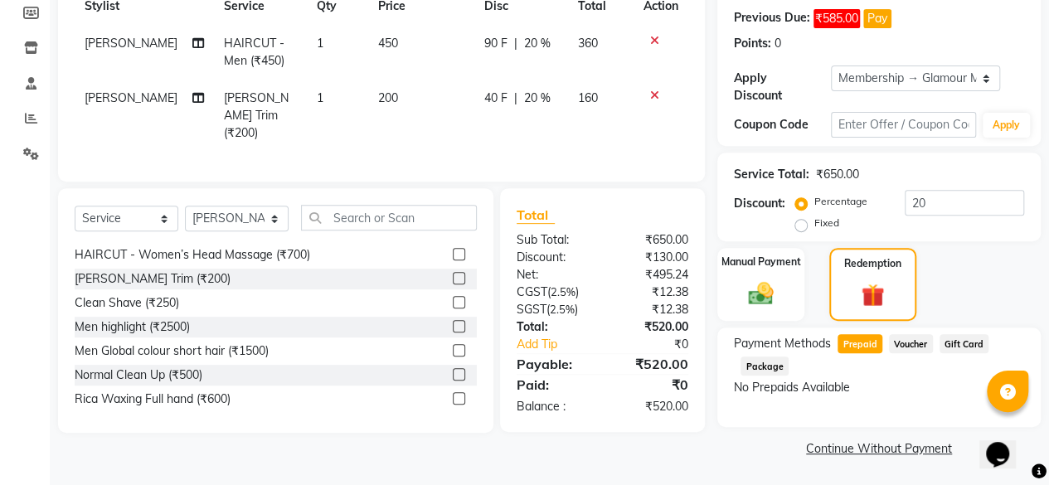
drag, startPoint x: 989, startPoint y: 261, endPoint x: 1035, endPoint y: 270, distance: 47.3
click at [1035, 270] on div "Manual Payment Redemption" at bounding box center [879, 285] width 348 height 74
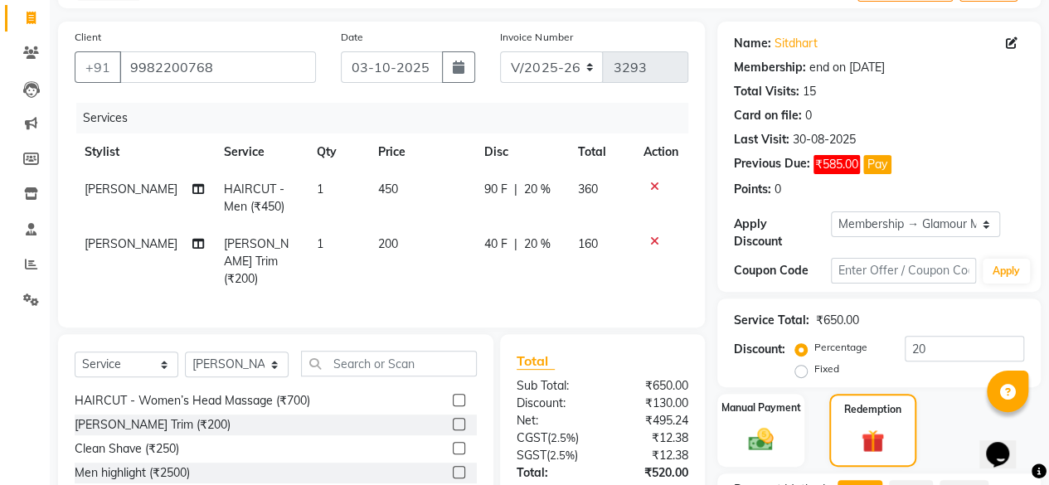
drag, startPoint x: 962, startPoint y: 218, endPoint x: 1032, endPoint y: 186, distance: 76.8
click at [1032, 186] on div "Name: Sitdhart Membership: end on [DATE] Total Visits: 15 Card on file: 0 Last …" at bounding box center [880, 157] width 324 height 270
click at [983, 221] on select "Select Membership → Glamour Membership" at bounding box center [915, 225] width 169 height 26
click at [831, 212] on select "Select Membership → Glamour Membership" at bounding box center [915, 225] width 169 height 26
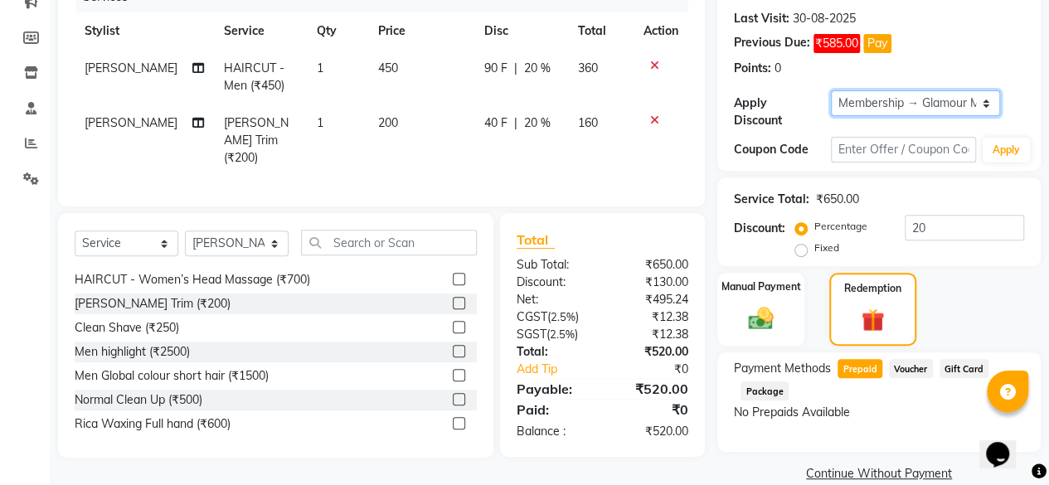
scroll to position [0, 0]
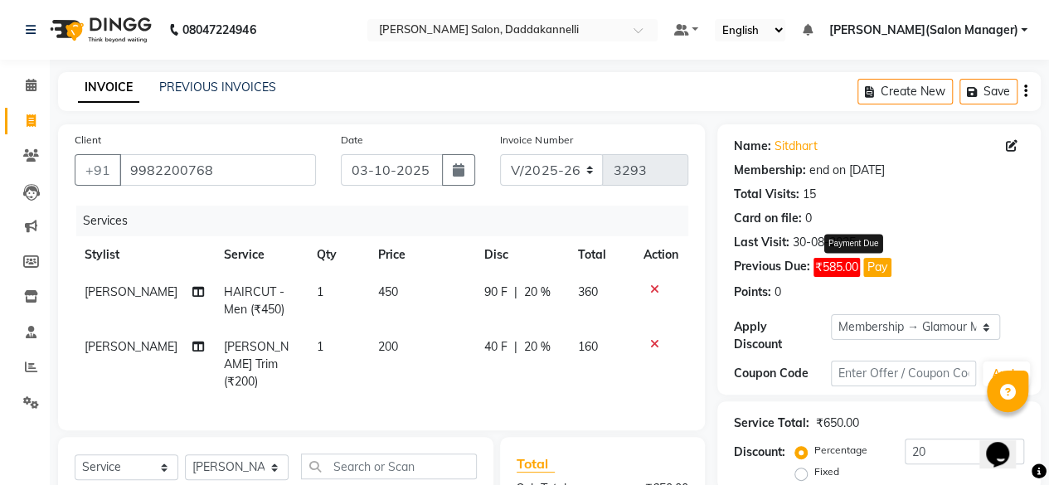
click at [878, 267] on button "Pay" at bounding box center [878, 267] width 28 height 19
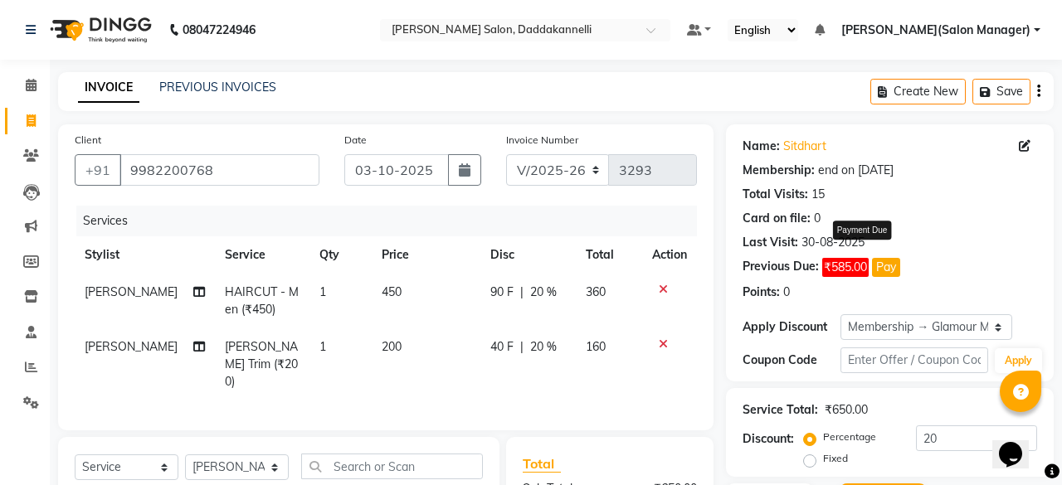
select select "1"
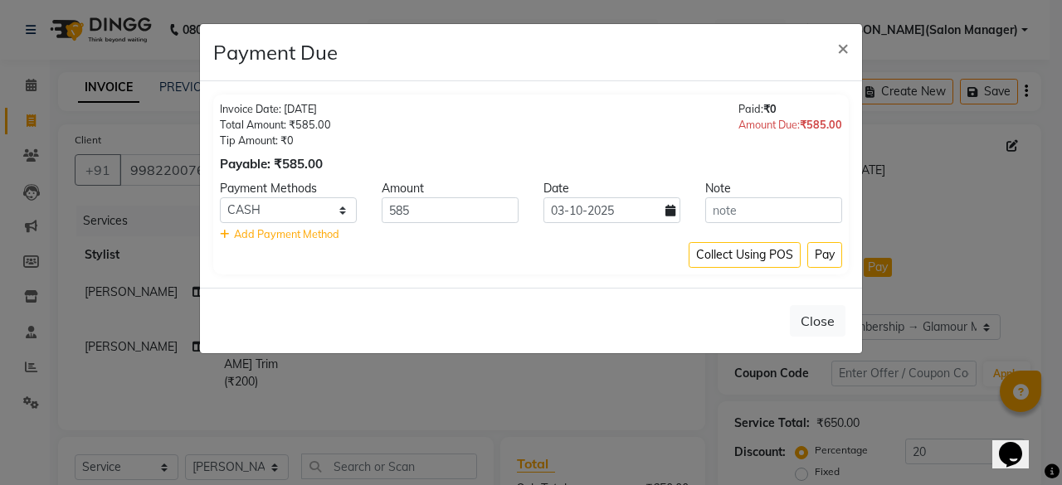
click at [929, 223] on ngb-modal-window "Payment Due × Invoice Date: [DATE] Total Amount: ₹585.00 Tip Amount: ₹0 Payable…" at bounding box center [531, 242] width 1062 height 485
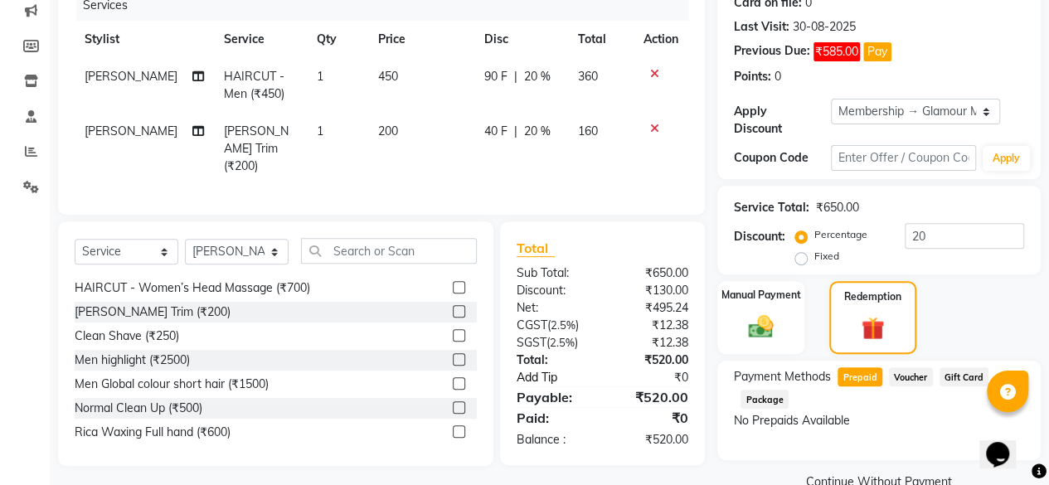
scroll to position [249, 0]
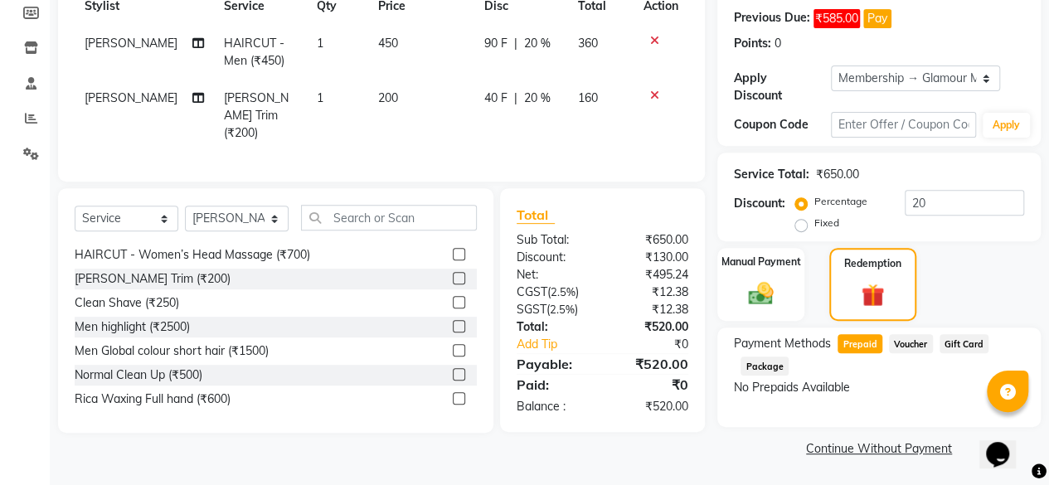
click at [717, 437] on div "Client [PHONE_NUMBER] Date [DATE] Invoice Number V/2025 V/[PHONE_NUMBER] Servic…" at bounding box center [382, 169] width 672 height 586
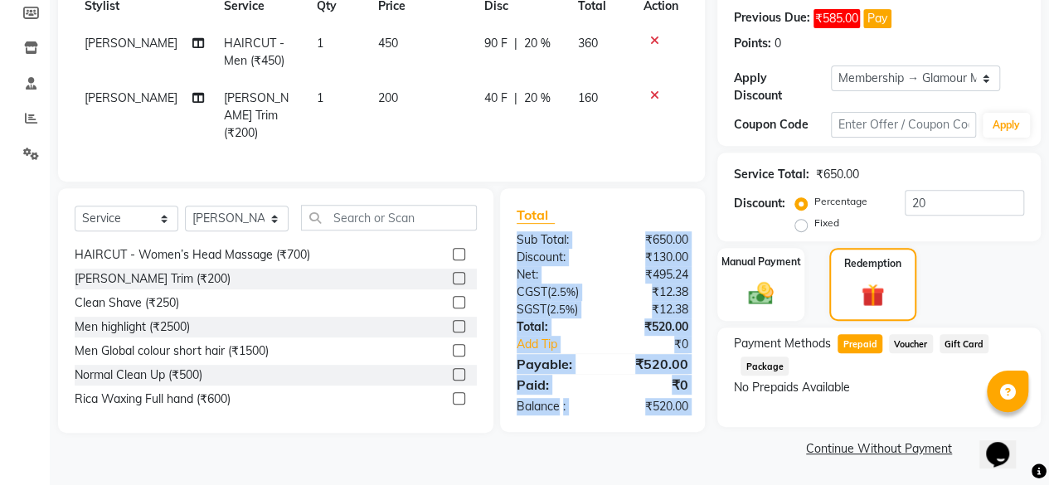
drag, startPoint x: 717, startPoint y: 437, endPoint x: 665, endPoint y: 188, distance: 254.1
click at [665, 188] on div "Client [PHONE_NUMBER] Date [DATE] Invoice Number V/2025 V/[PHONE_NUMBER] Servic…" at bounding box center [382, 169] width 672 height 586
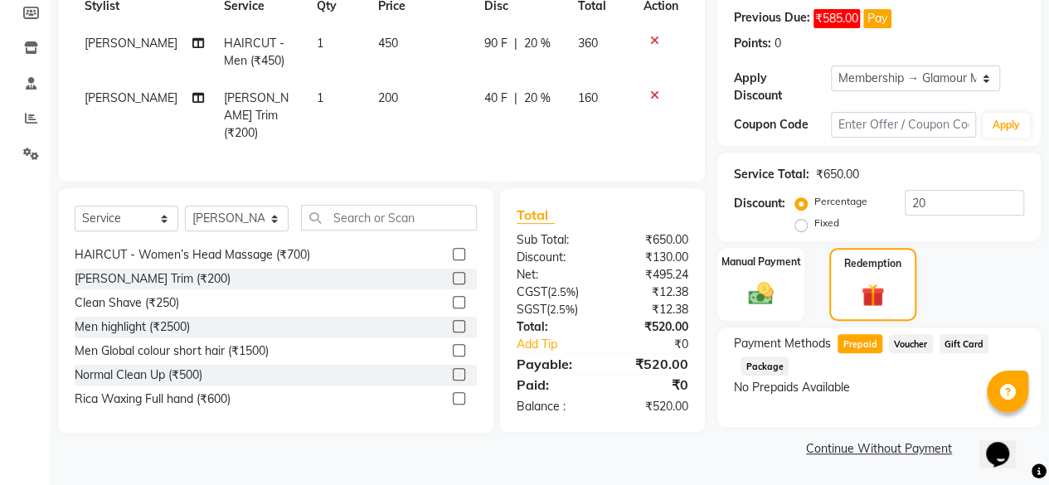
click at [655, 35] on icon at bounding box center [654, 41] width 9 height 12
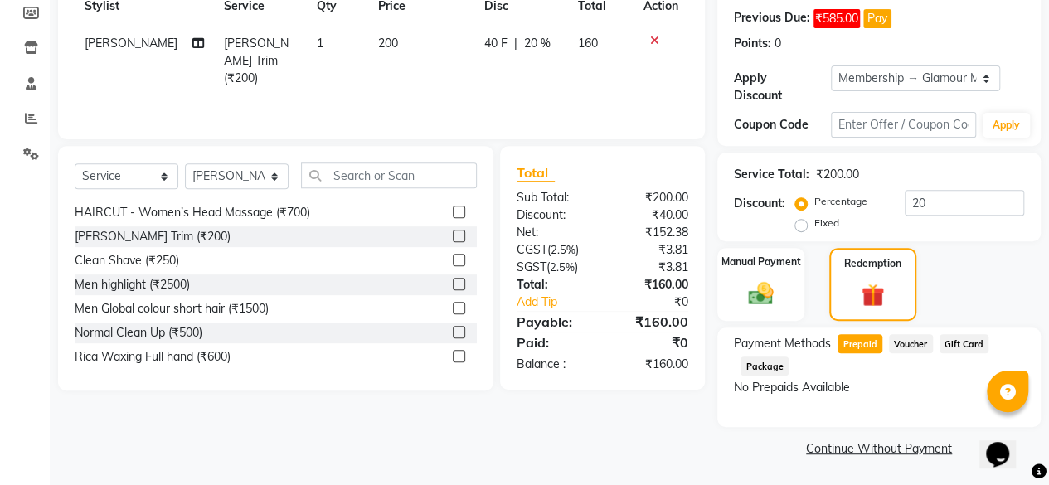
click at [651, 37] on icon at bounding box center [654, 41] width 9 height 12
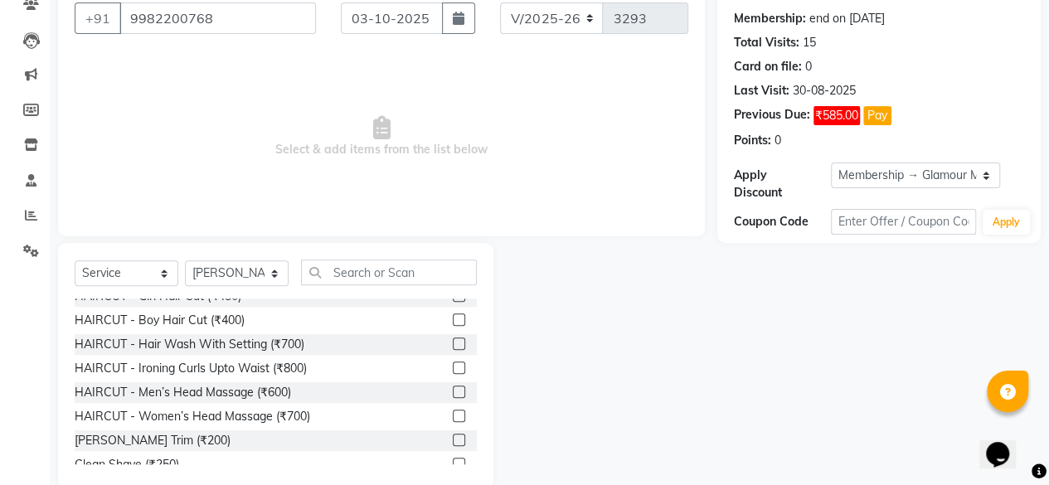
scroll to position [58, 0]
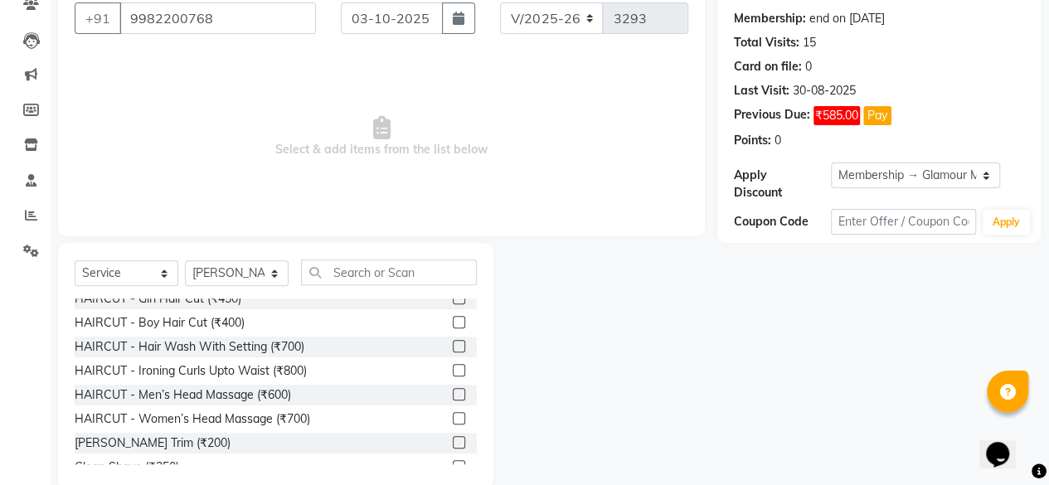
click at [453, 319] on label at bounding box center [459, 322] width 12 height 12
click at [453, 319] on input "checkbox" at bounding box center [458, 323] width 11 height 11
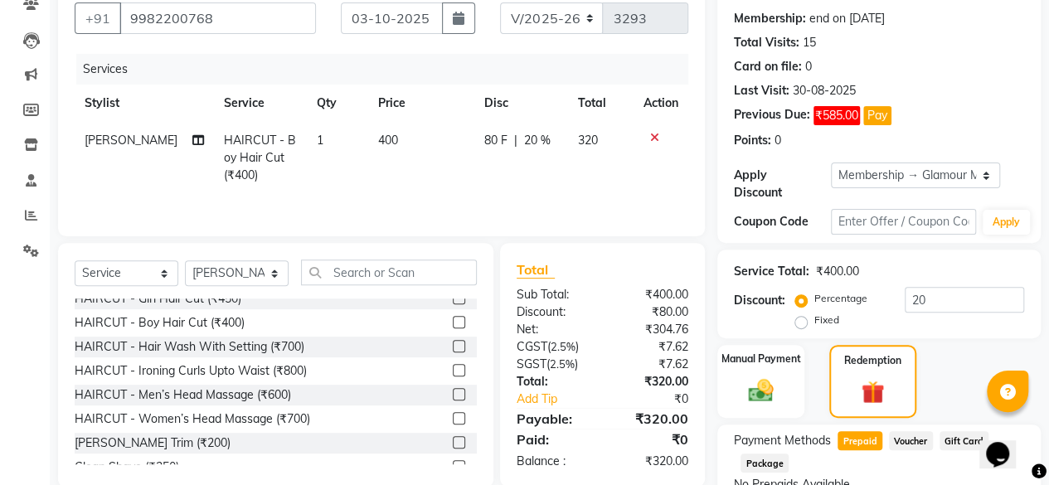
click at [453, 319] on label at bounding box center [459, 322] width 12 height 12
click at [453, 319] on input "checkbox" at bounding box center [458, 323] width 11 height 11
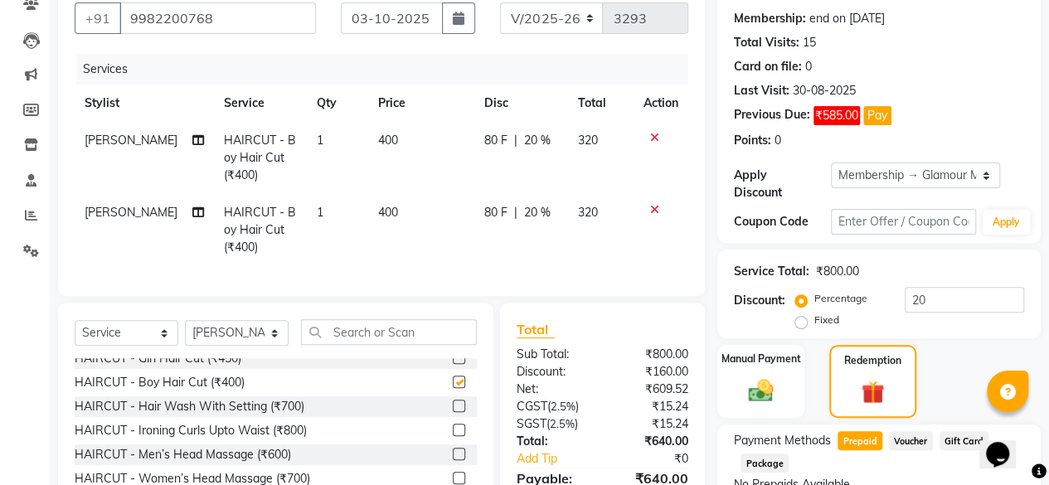
checkbox input "false"
click at [652, 205] on icon at bounding box center [654, 210] width 9 height 12
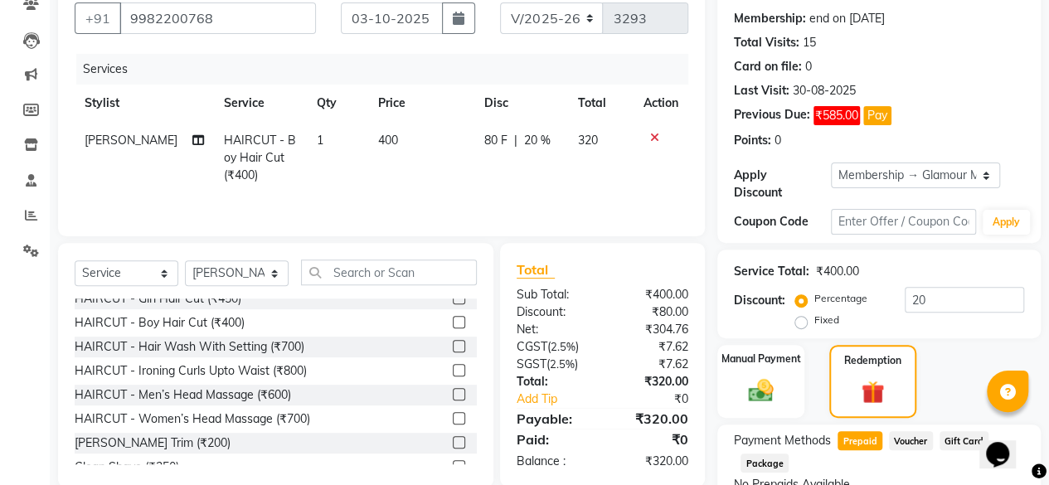
click at [650, 132] on icon at bounding box center [654, 138] width 9 height 12
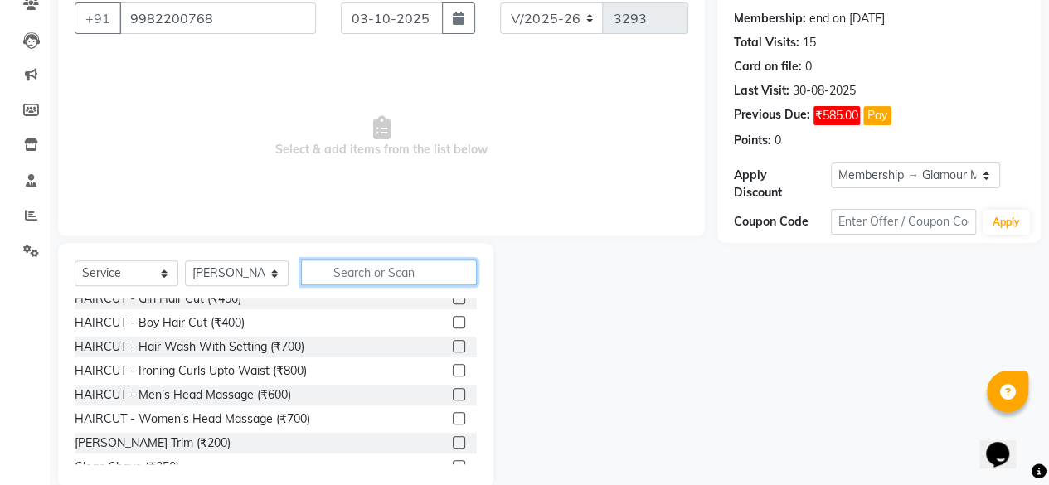
click at [427, 264] on input "text" at bounding box center [389, 273] width 176 height 26
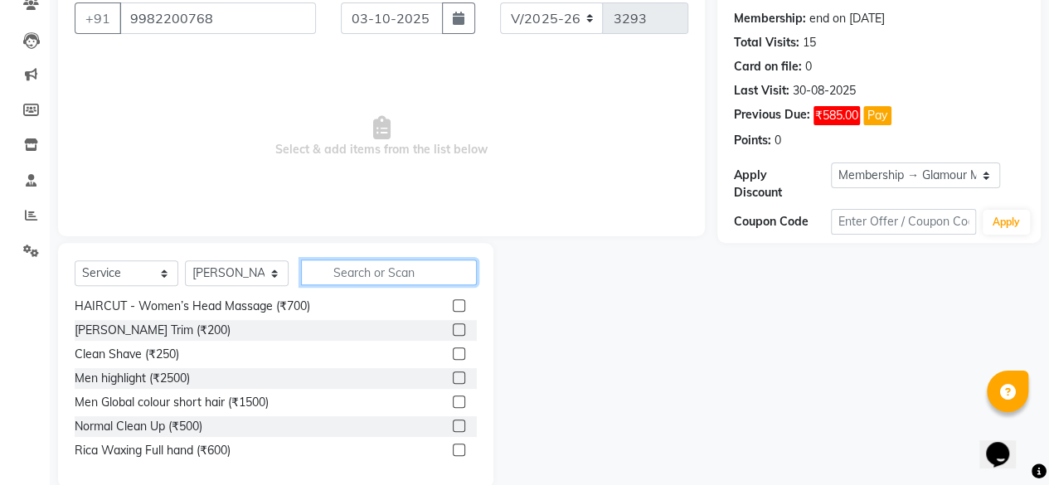
scroll to position [173, 0]
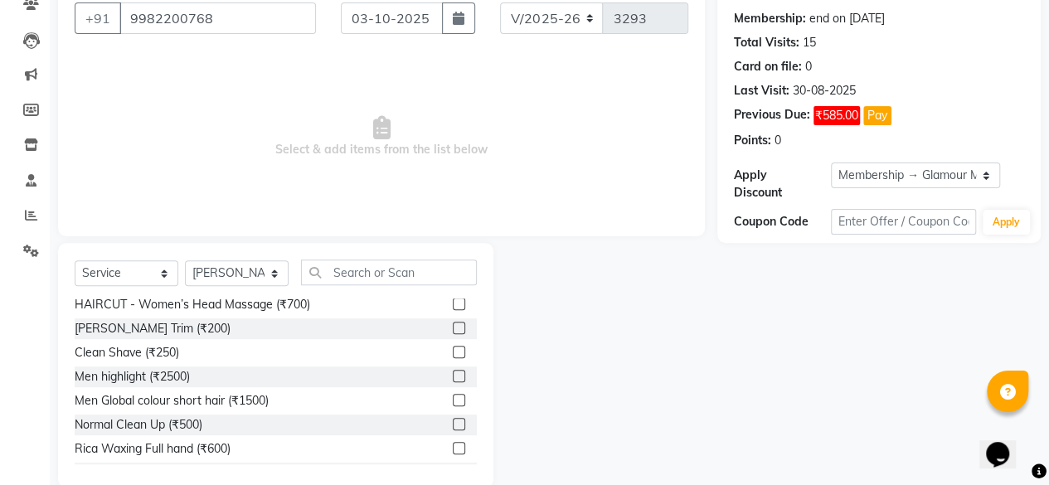
click at [453, 330] on label at bounding box center [459, 328] width 12 height 12
click at [453, 330] on input "checkbox" at bounding box center [458, 329] width 11 height 11
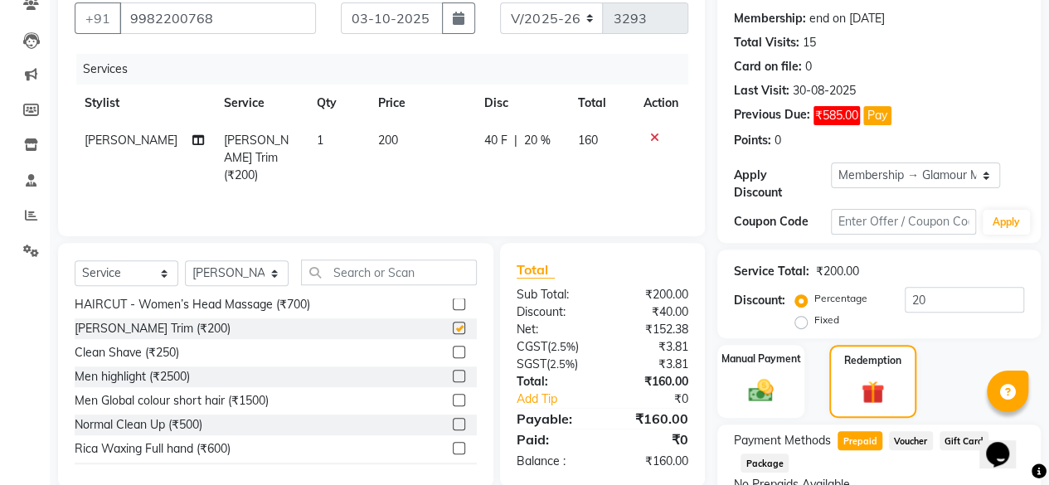
checkbox input "false"
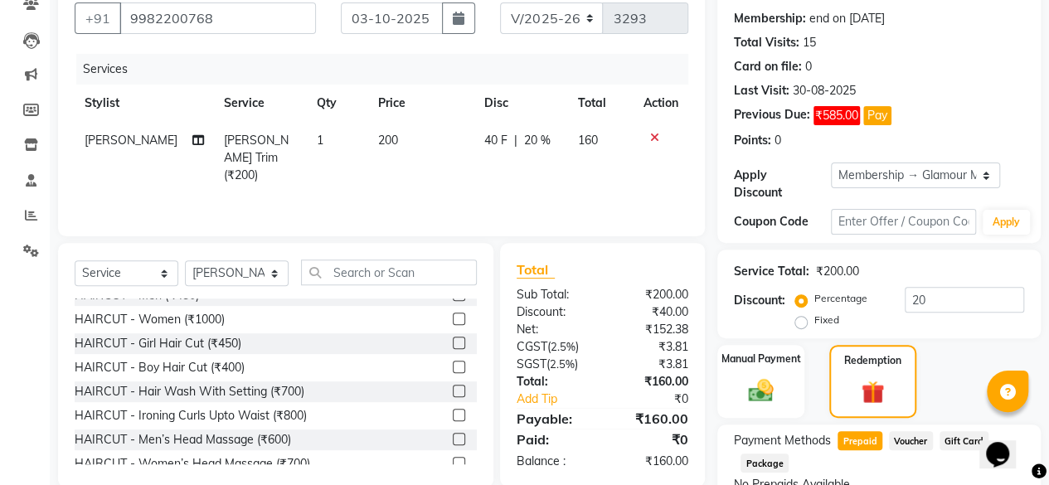
scroll to position [0, 0]
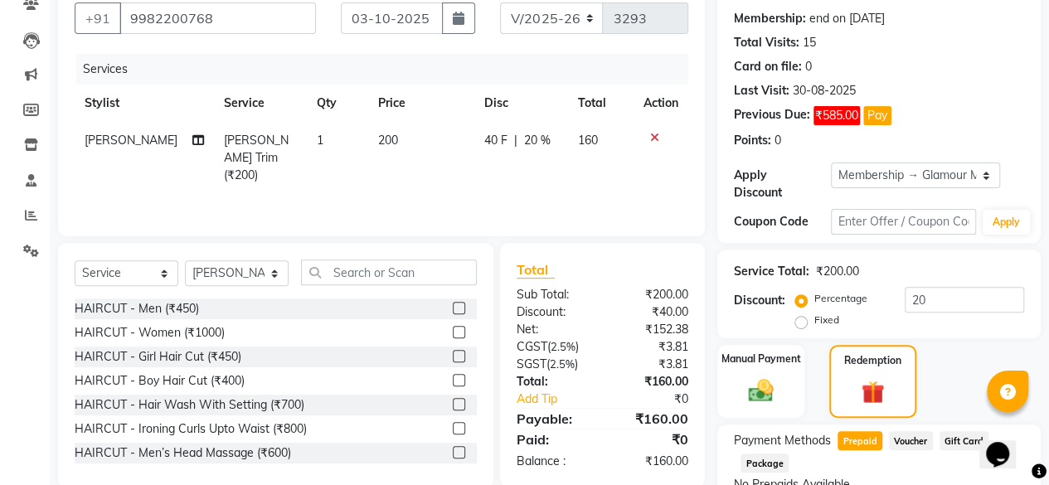
click at [453, 308] on label at bounding box center [459, 308] width 12 height 12
click at [453, 308] on input "checkbox" at bounding box center [458, 309] width 11 height 11
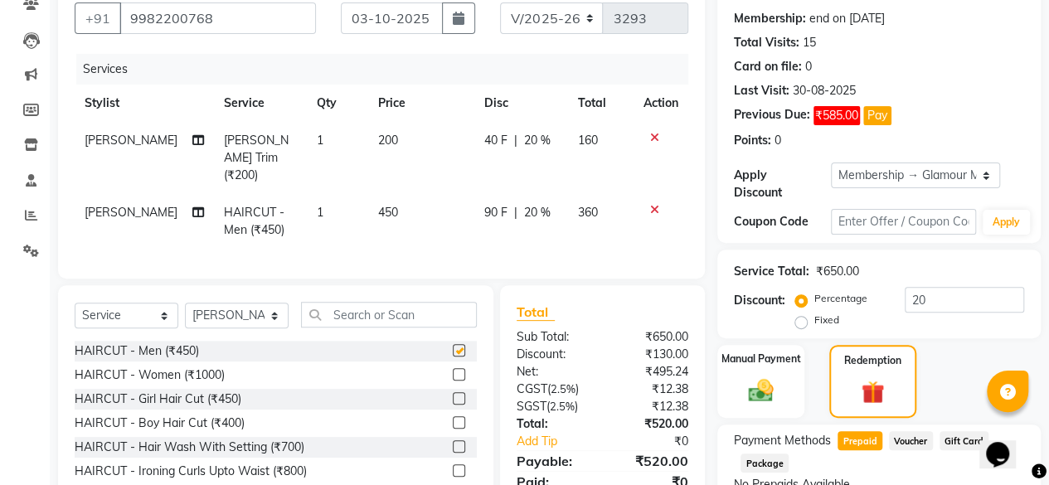
checkbox input "false"
click at [598, 194] on td "360" at bounding box center [601, 221] width 66 height 55
select select "90884"
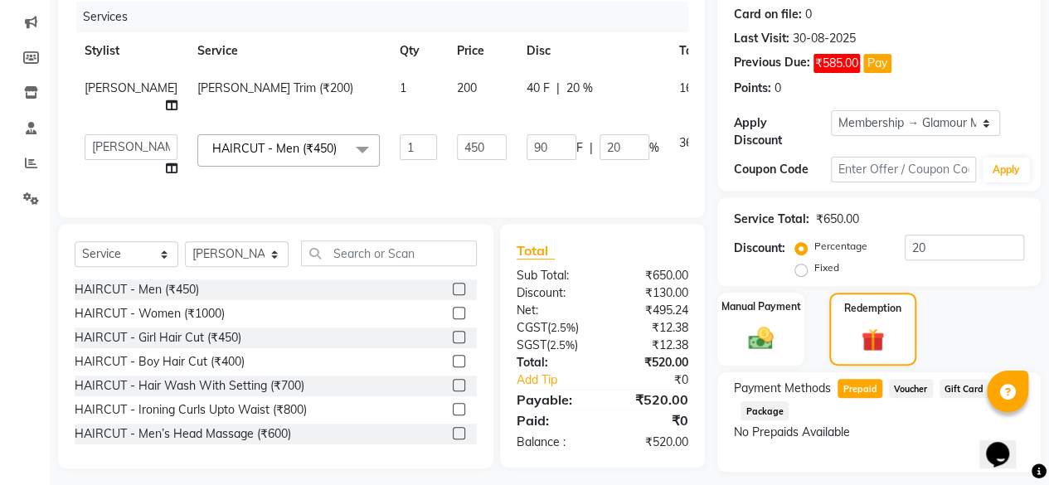
scroll to position [249, 0]
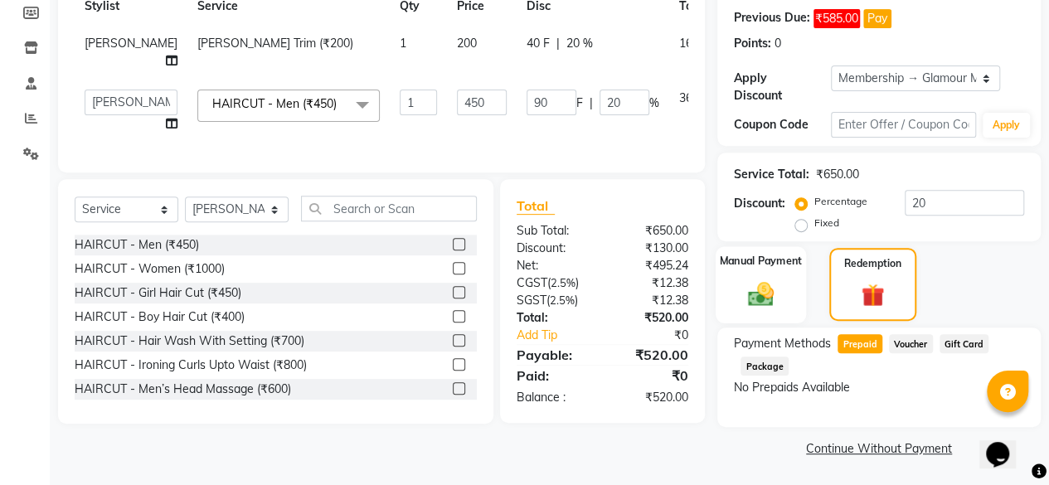
click at [761, 280] on img at bounding box center [761, 294] width 42 height 30
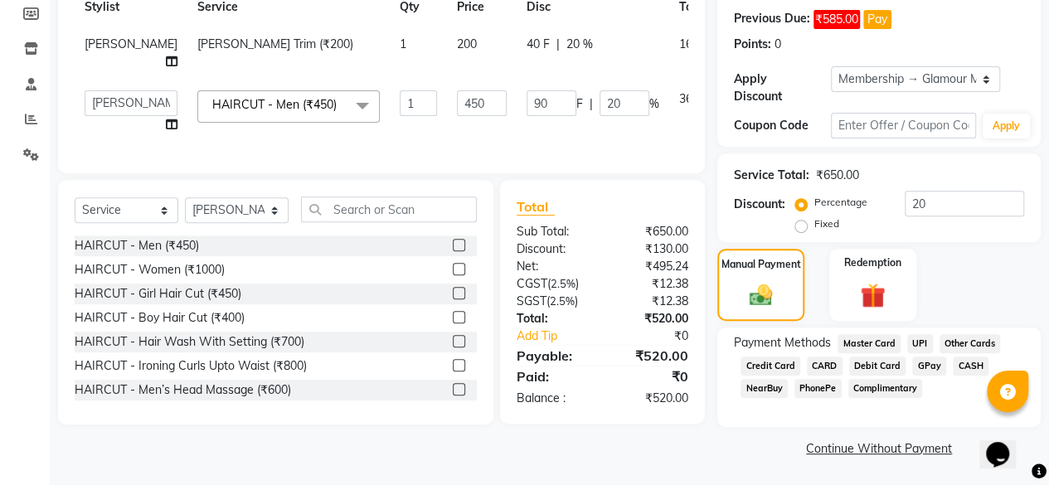
drag, startPoint x: 828, startPoint y: 144, endPoint x: 981, endPoint y: 296, distance: 215.9
click at [981, 296] on div "Manual Payment Redemption" at bounding box center [879, 285] width 348 height 72
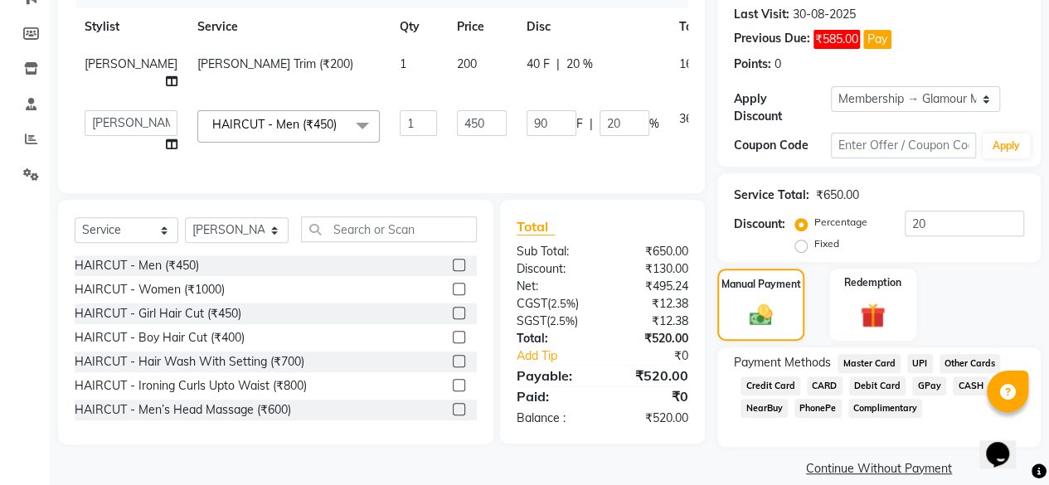
scroll to position [124, 0]
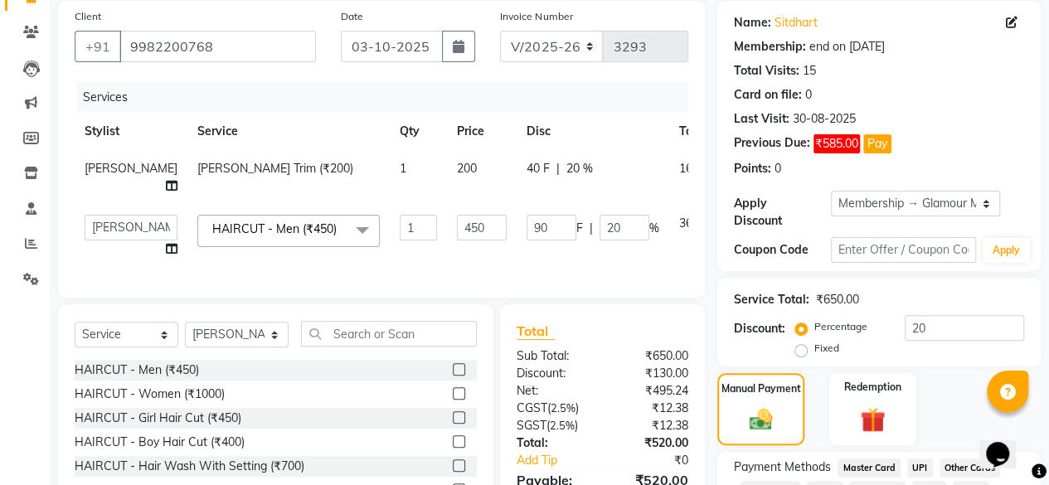
click at [517, 250] on td "90 F | 20 %" at bounding box center [593, 236] width 153 height 63
click at [689, 219] on div "Client [PHONE_NUMBER] Date [DATE] Invoice Number V/2025 V/[PHONE_NUMBER] Servic…" at bounding box center [381, 149] width 647 height 297
click at [734, 163] on icon at bounding box center [738, 166] width 9 height 12
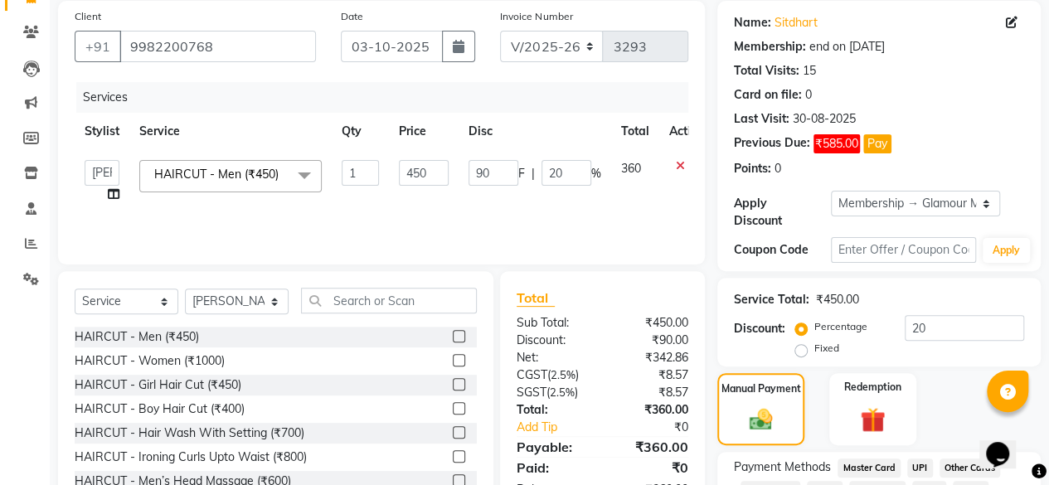
click at [684, 163] on div at bounding box center [686, 166] width 35 height 12
click at [679, 166] on icon at bounding box center [680, 166] width 9 height 12
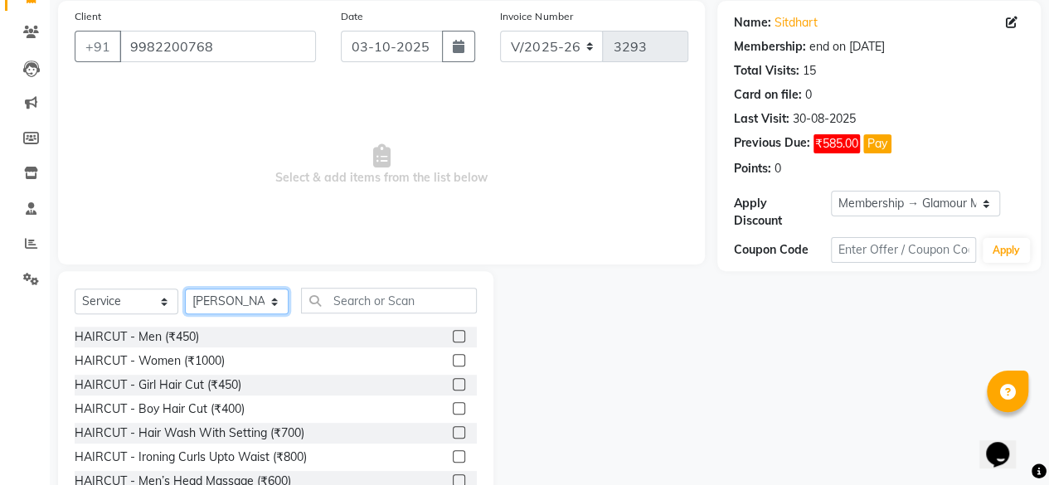
click at [271, 304] on select "Select Stylist aita DINGG SUPPORT [PERSON_NAME] [PERSON_NAME] [PERSON_NAME] [PE…" at bounding box center [237, 302] width 104 height 26
click at [185, 289] on select "Select Stylist aita DINGG SUPPORT [PERSON_NAME] [PERSON_NAME] [PERSON_NAME] [PE…" at bounding box center [237, 302] width 104 height 26
click at [453, 336] on label at bounding box center [459, 336] width 12 height 12
click at [453, 336] on input "checkbox" at bounding box center [458, 337] width 11 height 11
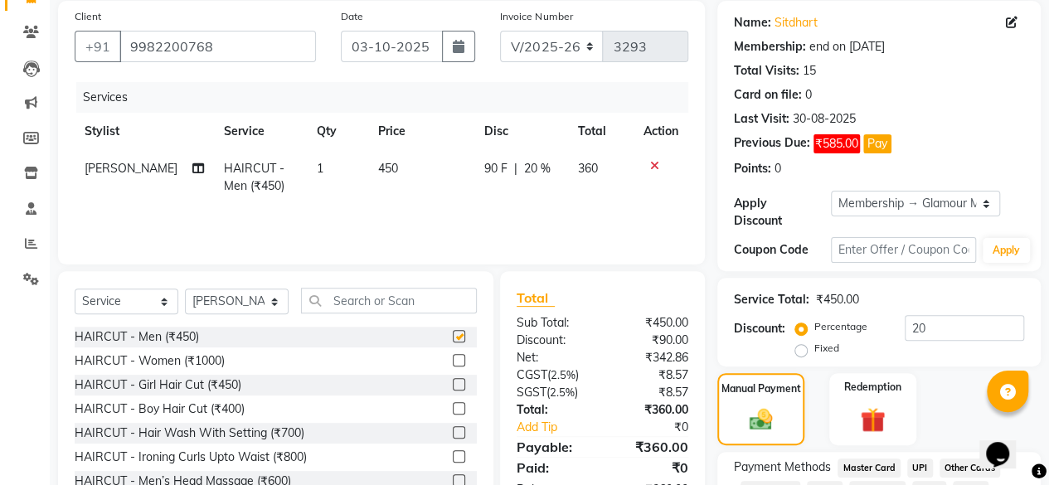
checkbox input "false"
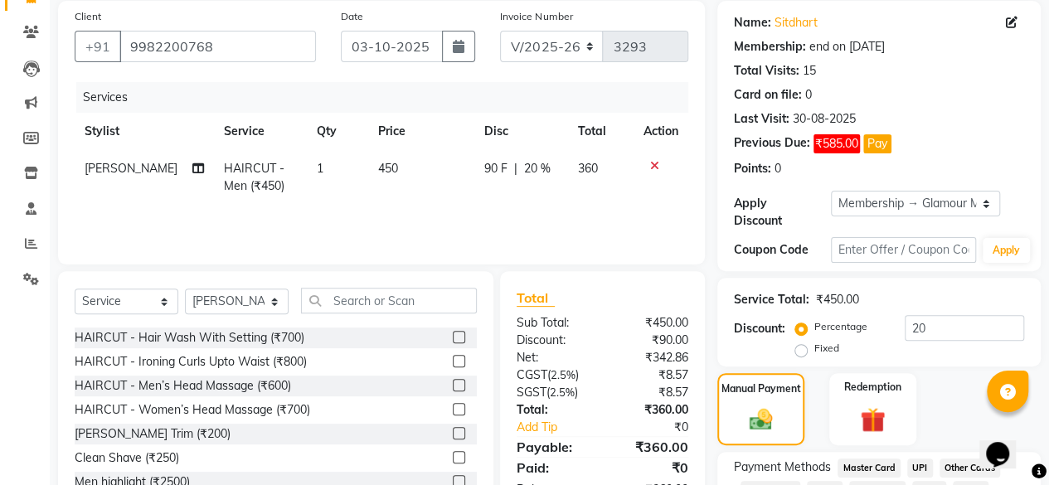
scroll to position [97, 0]
click at [453, 431] on label at bounding box center [459, 432] width 12 height 12
click at [453, 431] on input "checkbox" at bounding box center [458, 432] width 11 height 11
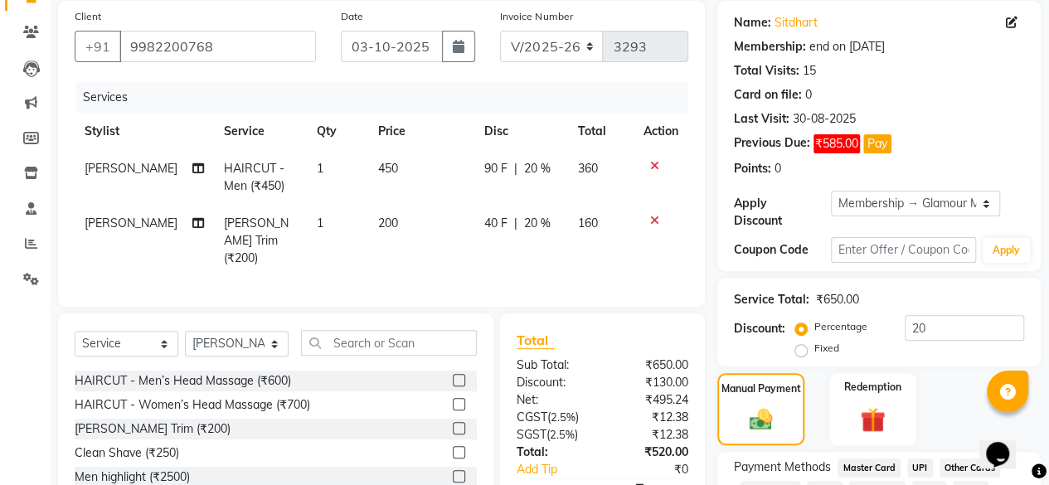
scroll to position [144, 0]
click at [453, 422] on label at bounding box center [459, 427] width 12 height 12
click at [453, 423] on input "checkbox" at bounding box center [458, 428] width 11 height 11
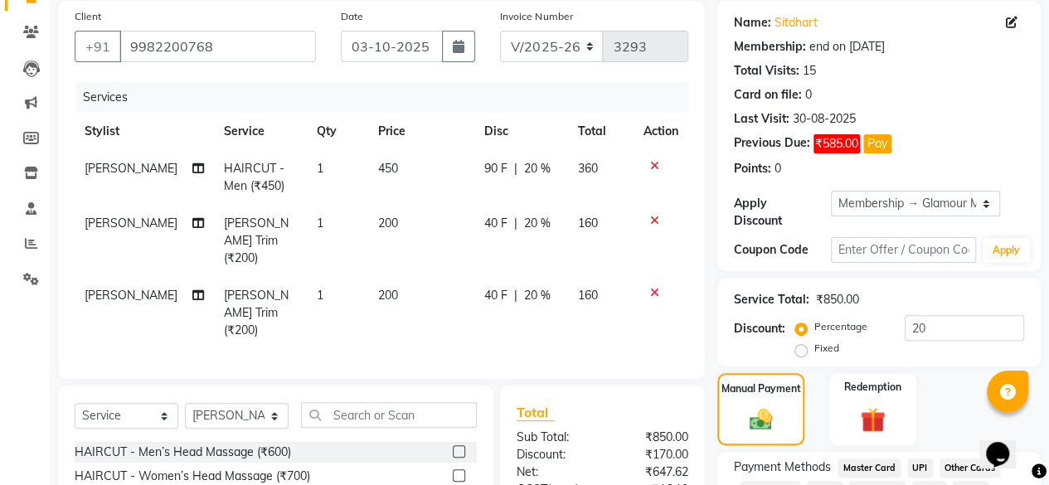
checkbox input "false"
click at [651, 287] on icon at bounding box center [654, 293] width 9 height 12
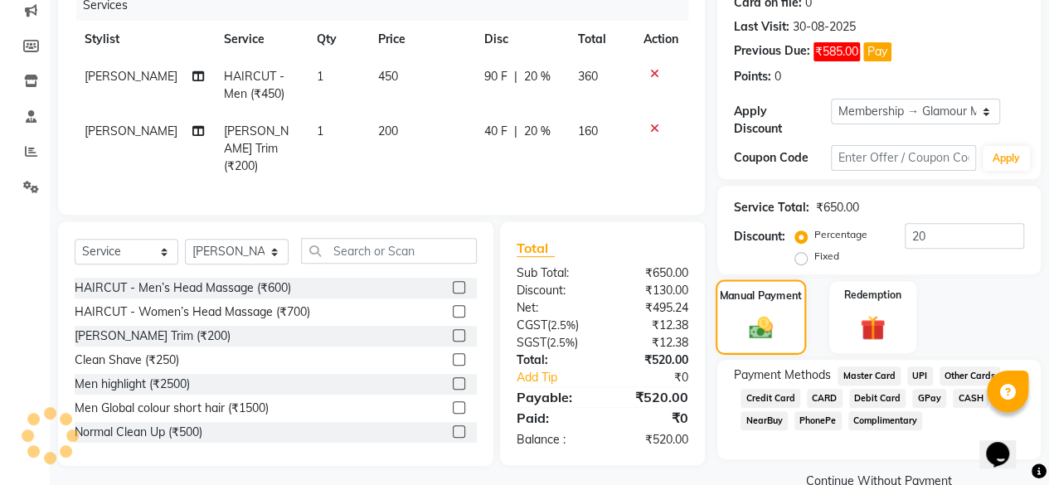
scroll to position [217, 0]
click at [921, 370] on span "UPI" at bounding box center [921, 375] width 26 height 19
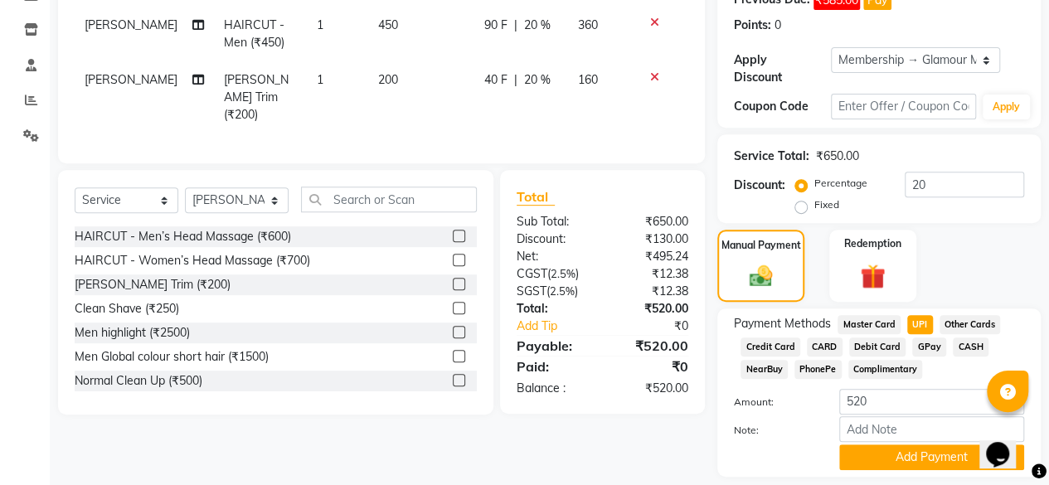
scroll to position [263, 0]
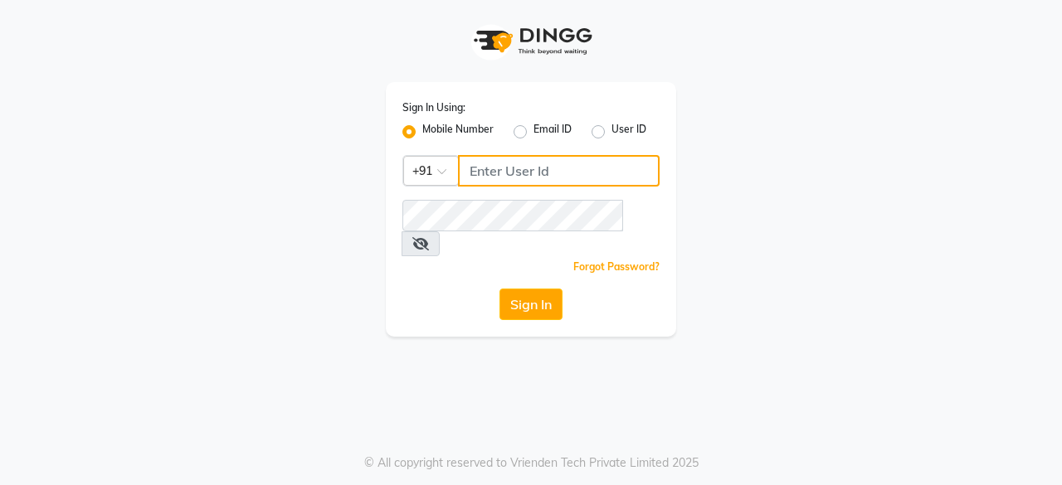
click at [528, 175] on input "Username" at bounding box center [559, 171] width 202 height 32
type input "6366554440"
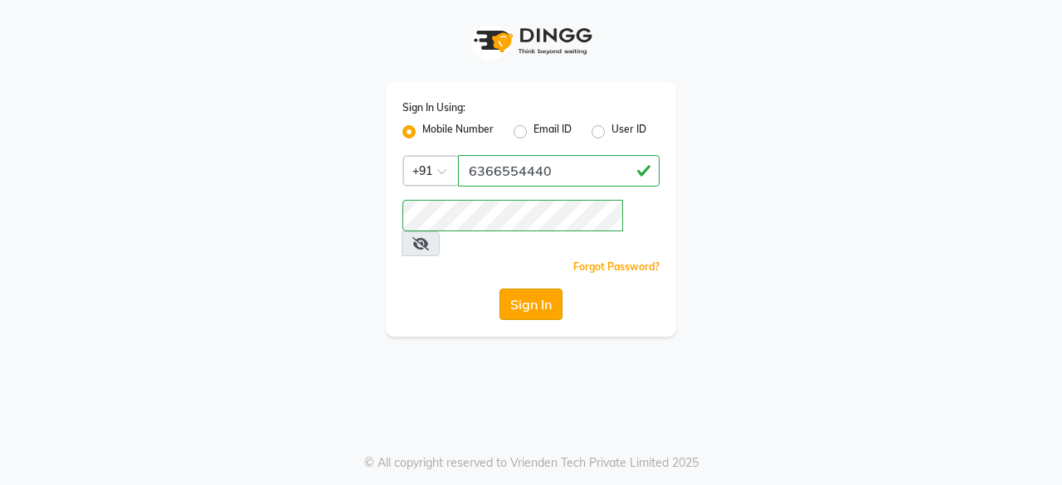
click at [521, 289] on button "Sign In" at bounding box center [530, 305] width 63 height 32
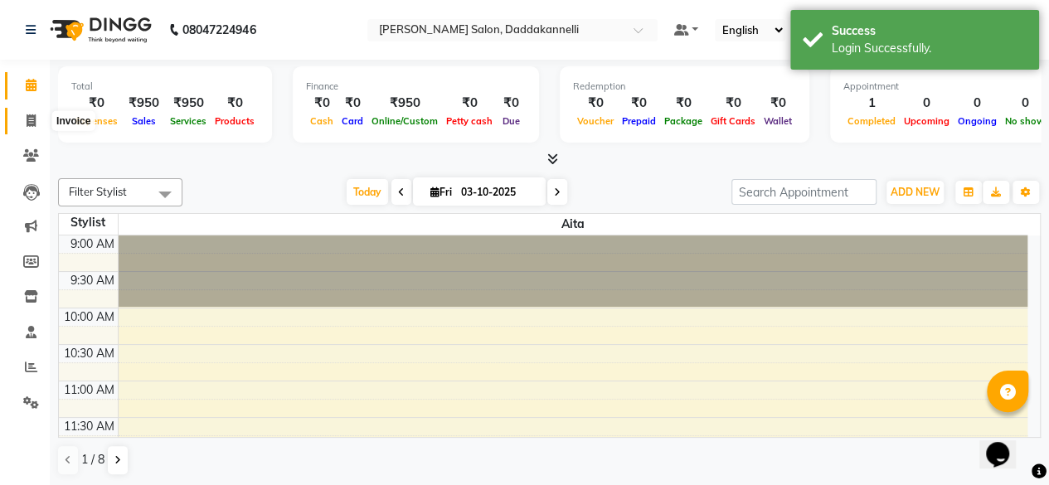
click at [27, 117] on icon at bounding box center [31, 120] width 9 height 12
select select "6354"
select select "service"
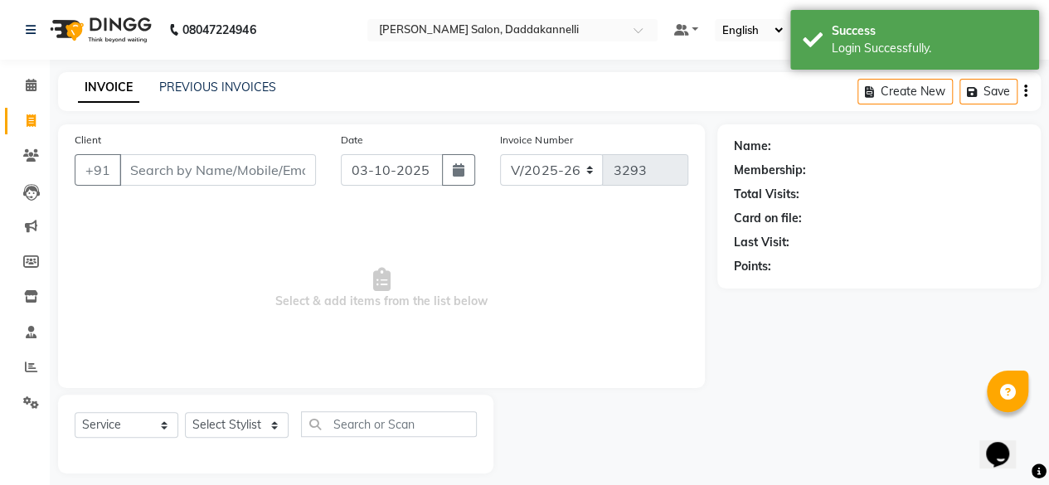
click at [191, 164] on input "Client" at bounding box center [217, 170] width 197 height 32
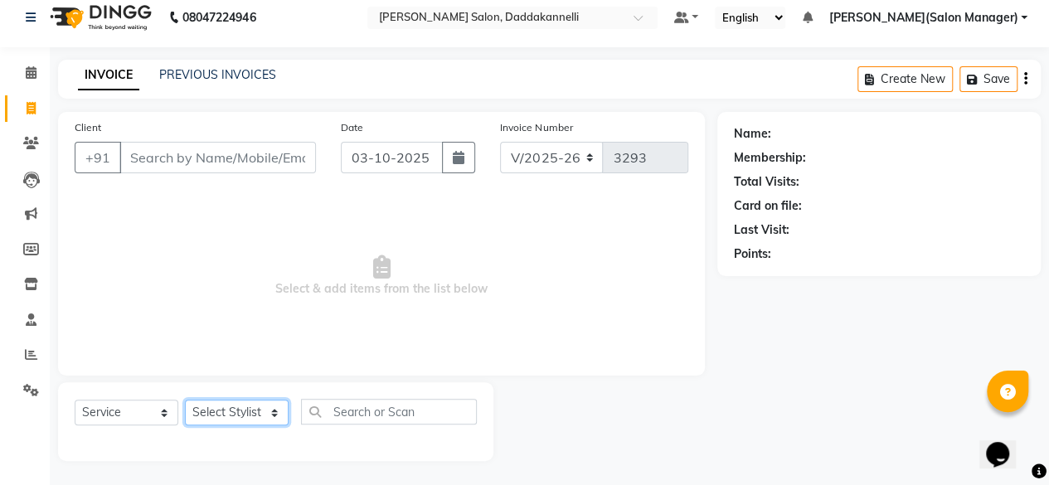
click at [275, 412] on select "Select Stylist aita DINGG SUPPORT [PERSON_NAME] [PERSON_NAME] [PERSON_NAME] [PE…" at bounding box center [237, 413] width 104 height 26
select select "90884"
click at [185, 400] on select "Select Stylist aita DINGG SUPPORT [PERSON_NAME] [PERSON_NAME] [PERSON_NAME] [PE…" at bounding box center [237, 413] width 104 height 26
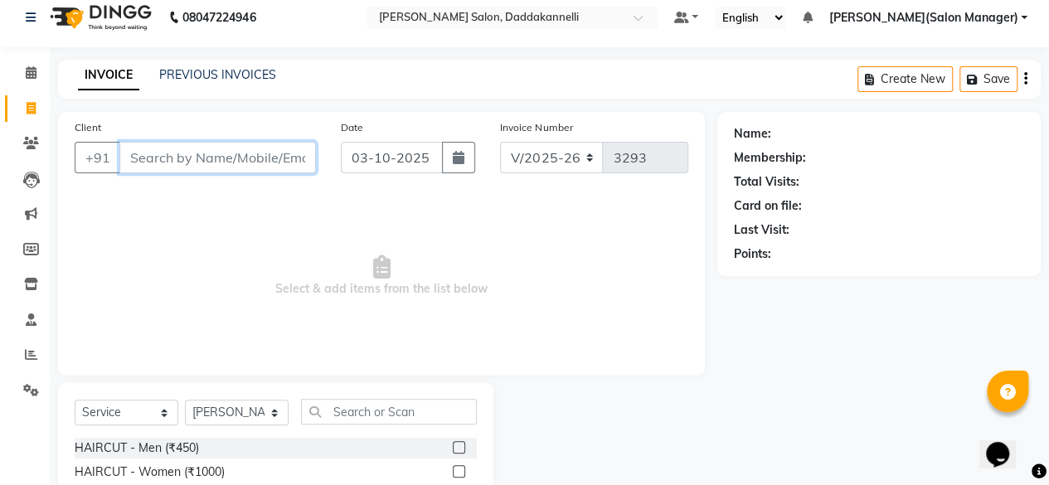
click at [205, 155] on input "Client" at bounding box center [217, 158] width 197 height 32
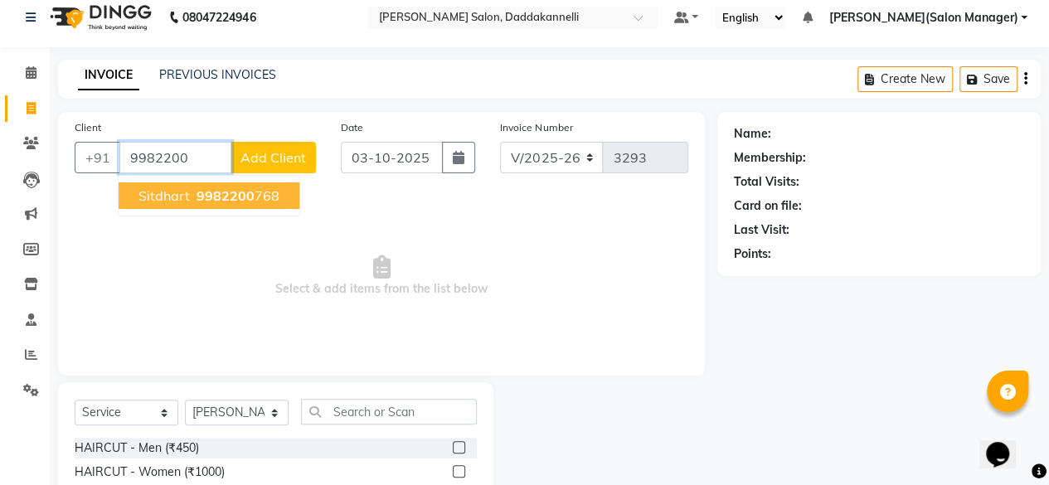
click at [224, 199] on span "9982200" at bounding box center [226, 195] width 58 height 17
type input "9982200768"
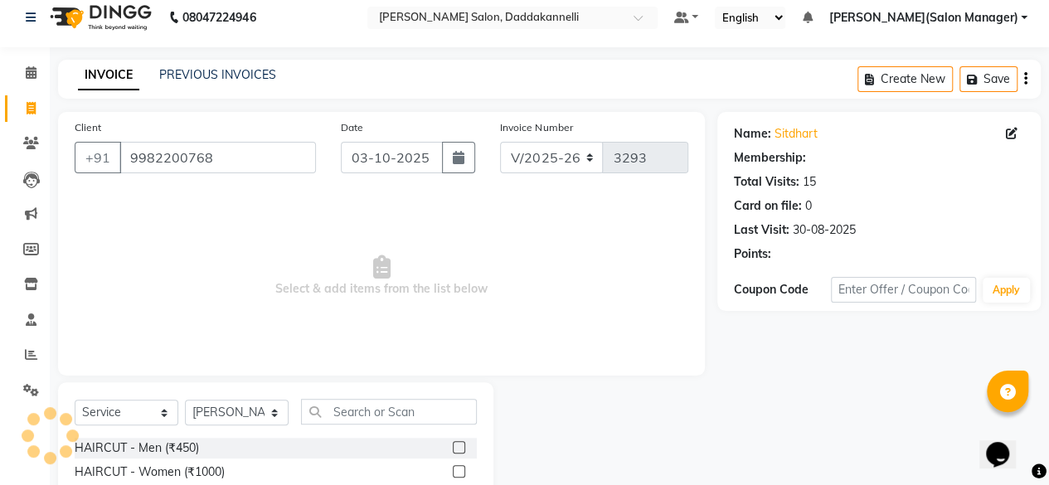
select select "1: Object"
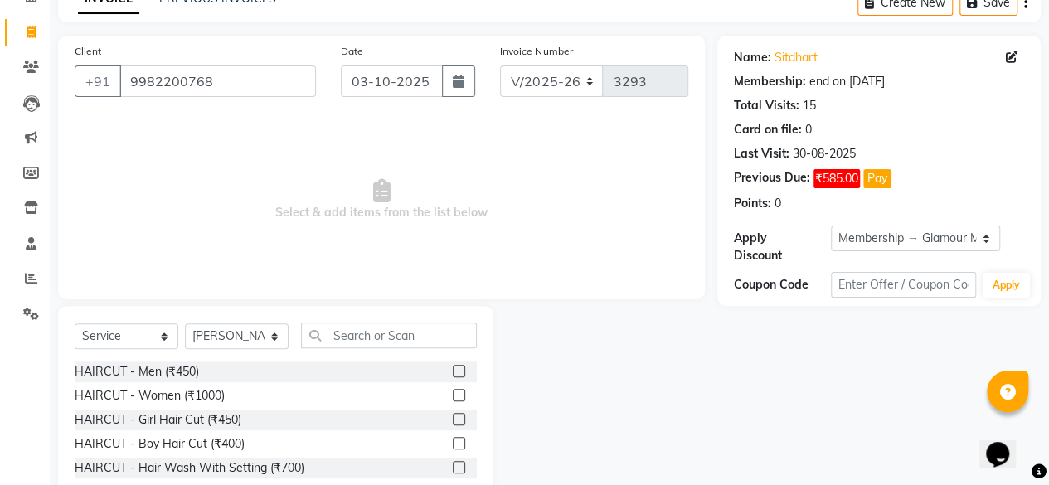
scroll to position [83, 0]
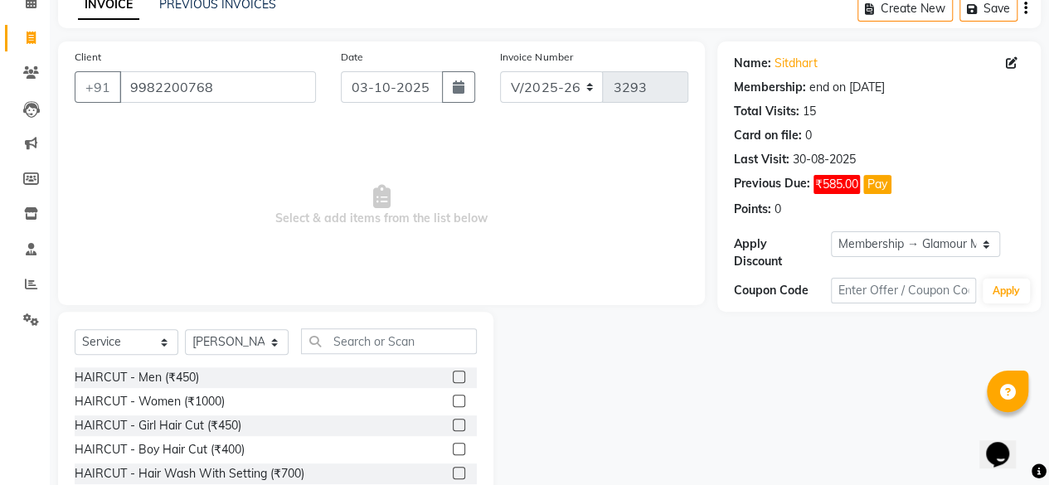
click at [453, 377] on label at bounding box center [459, 377] width 12 height 12
click at [453, 377] on input "checkbox" at bounding box center [458, 377] width 11 height 11
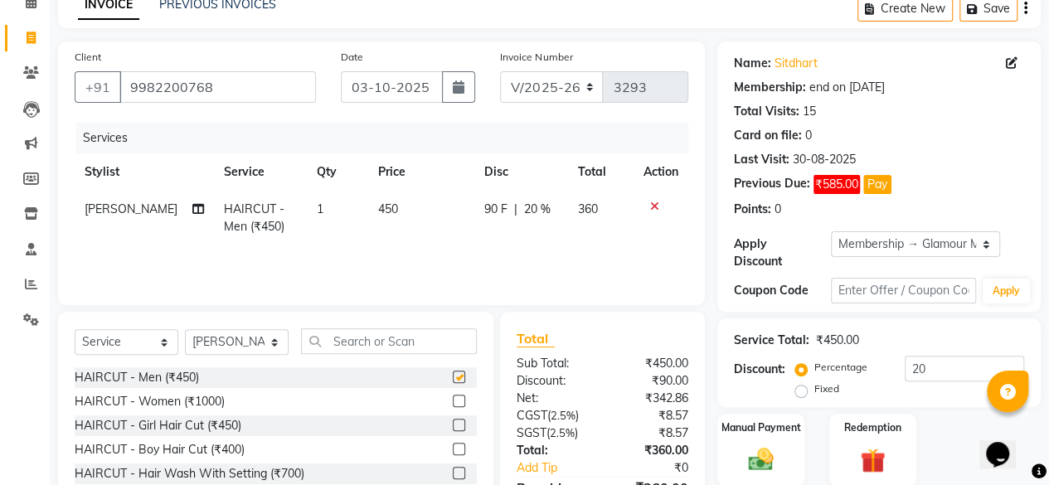
checkbox input "false"
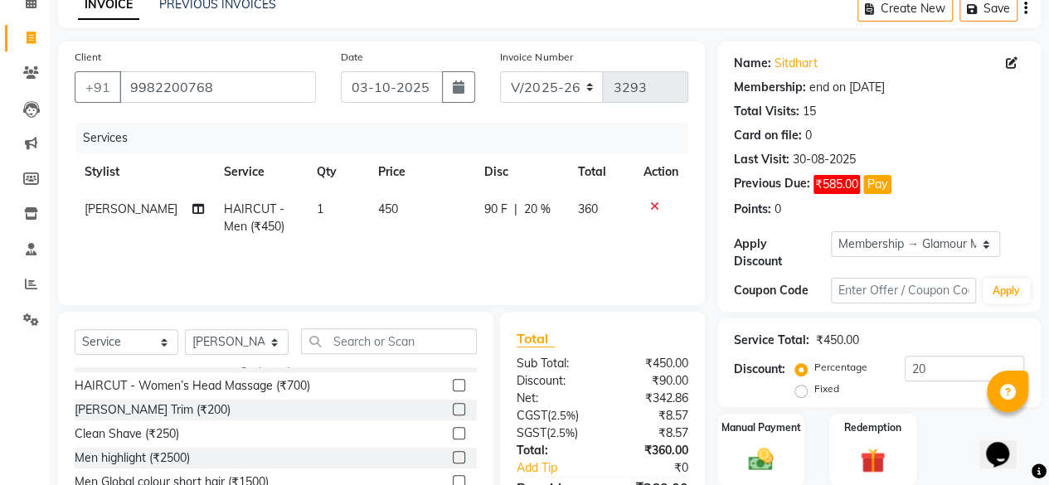
scroll to position [163, 0]
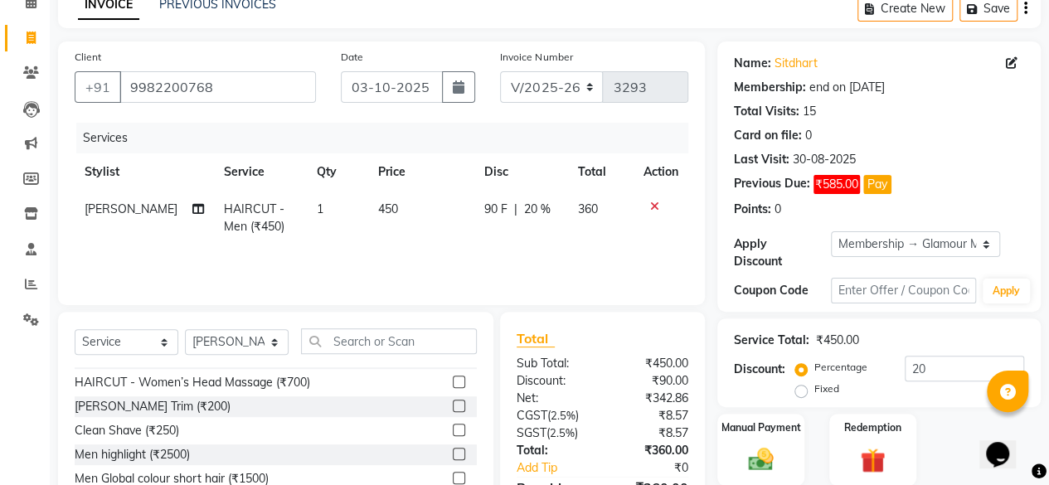
click at [453, 405] on label at bounding box center [459, 406] width 12 height 12
click at [453, 405] on input "checkbox" at bounding box center [458, 407] width 11 height 11
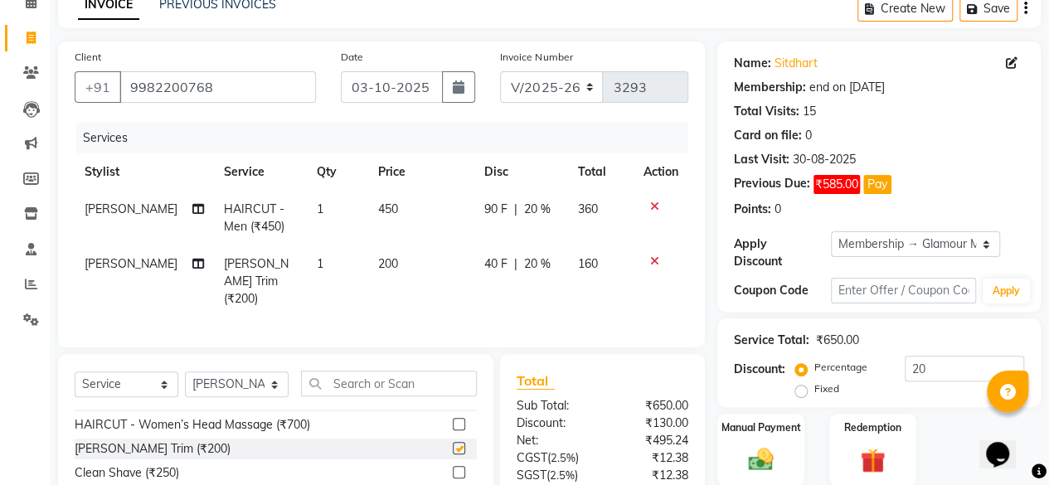
checkbox input "false"
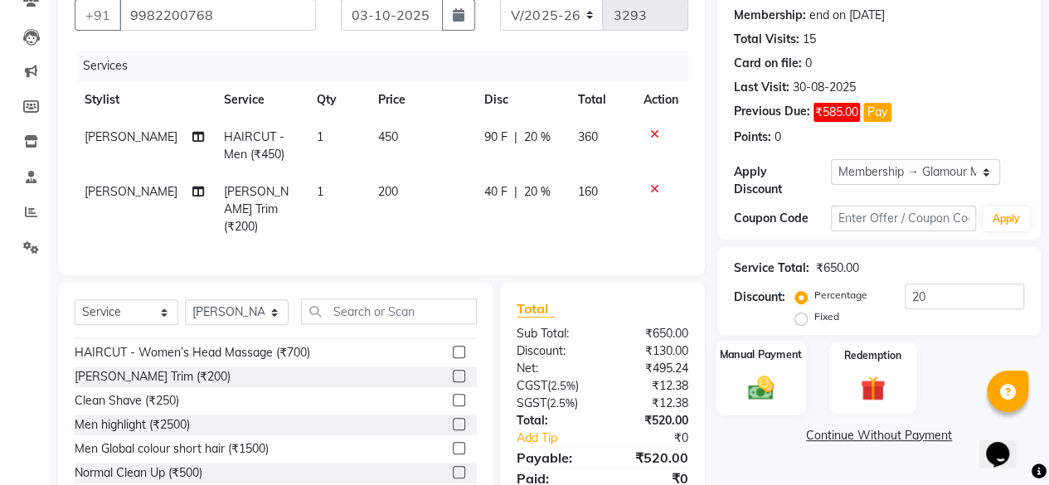
click at [775, 396] on img at bounding box center [761, 387] width 42 height 30
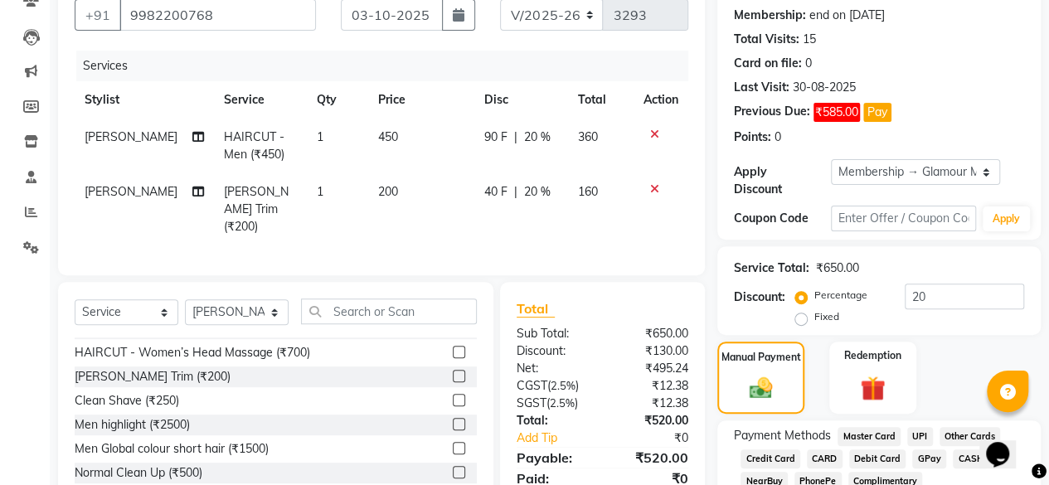
click at [921, 437] on span "UPI" at bounding box center [921, 436] width 26 height 19
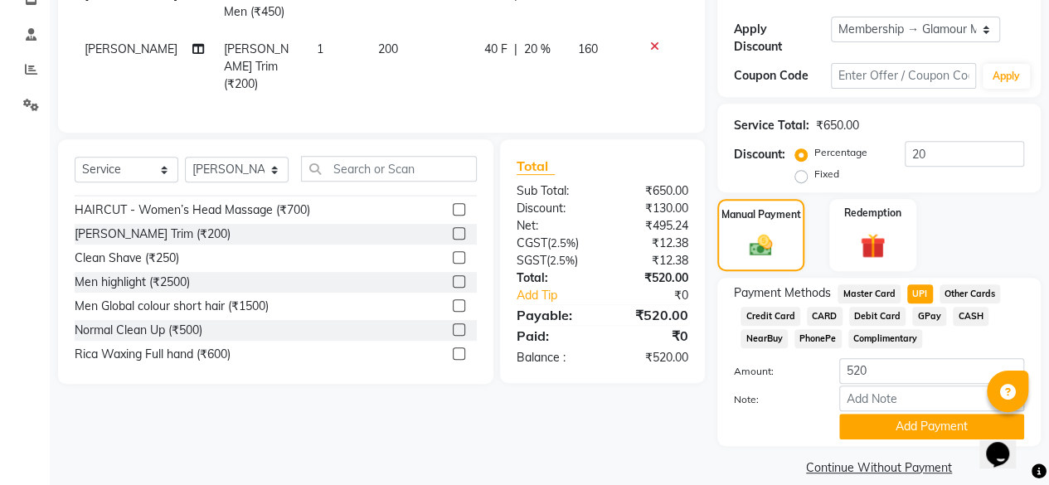
scroll to position [299, 0]
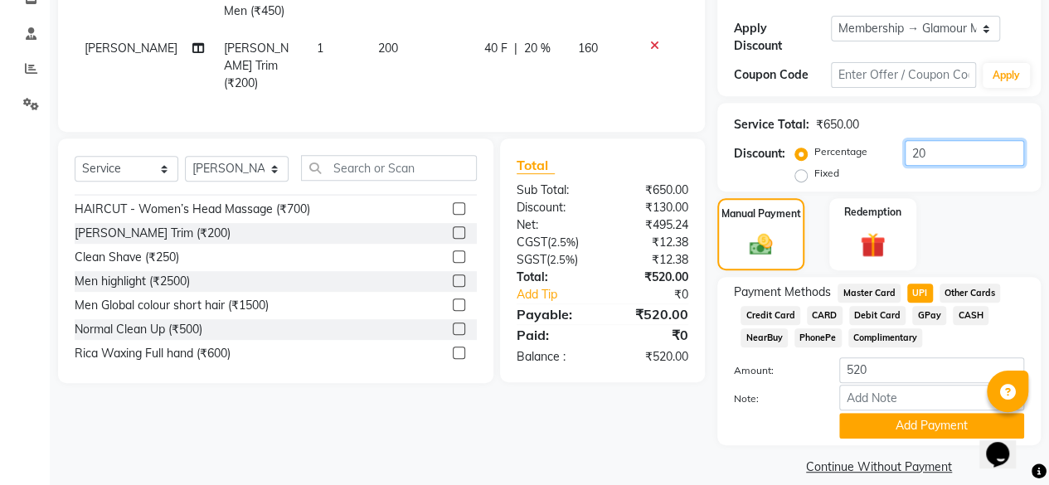
click at [934, 144] on input "20" at bounding box center [964, 153] width 119 height 26
type input "2"
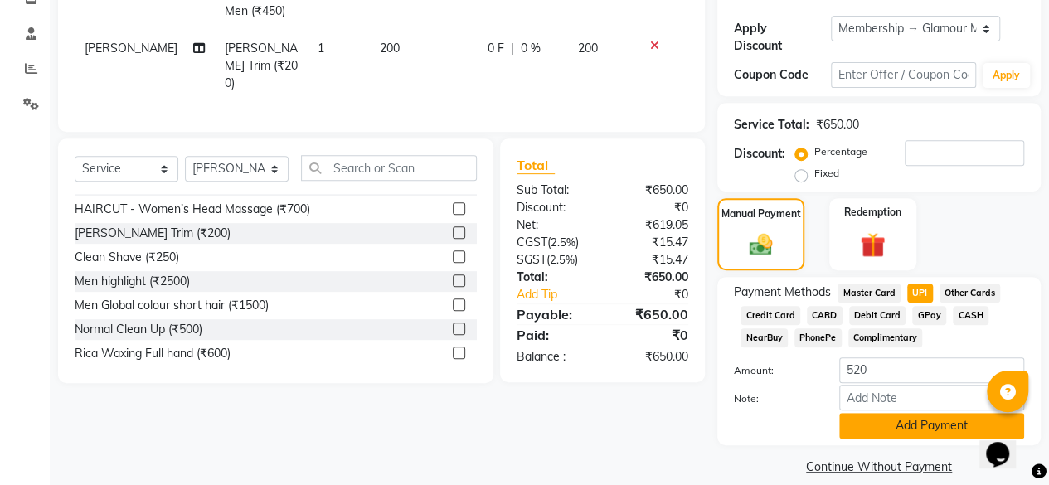
click at [922, 429] on button "Add Payment" at bounding box center [932, 426] width 185 height 26
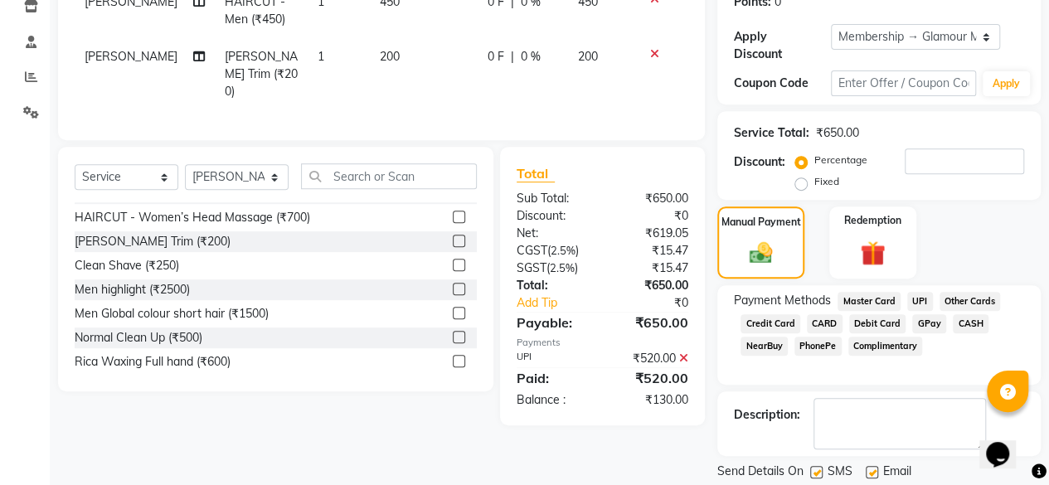
scroll to position [282, 0]
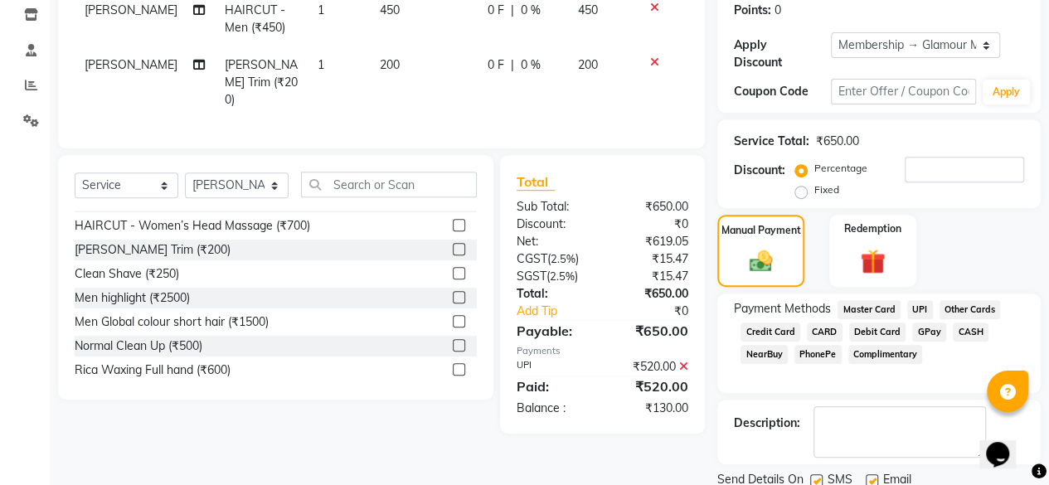
click at [687, 361] on icon at bounding box center [683, 367] width 9 height 12
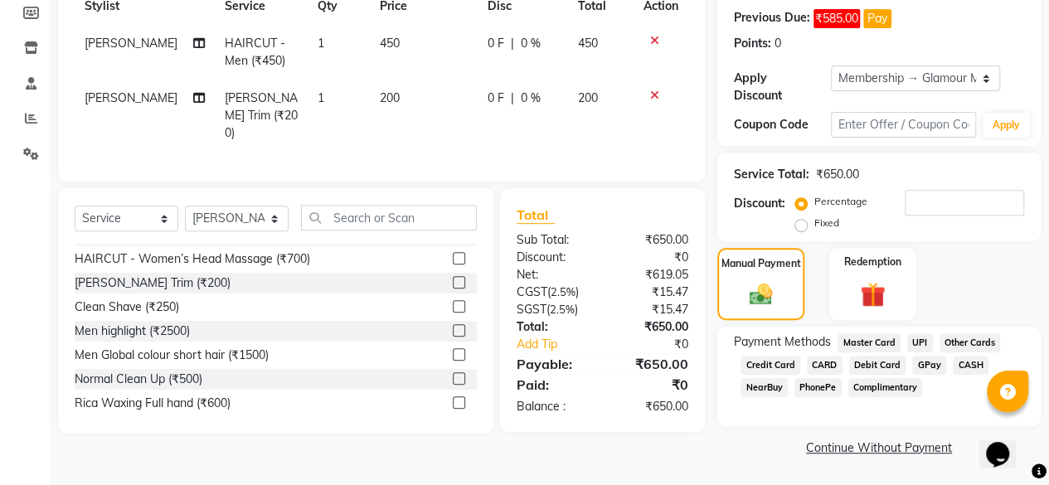
scroll to position [248, 0]
click at [922, 344] on span "UPI" at bounding box center [921, 343] width 26 height 19
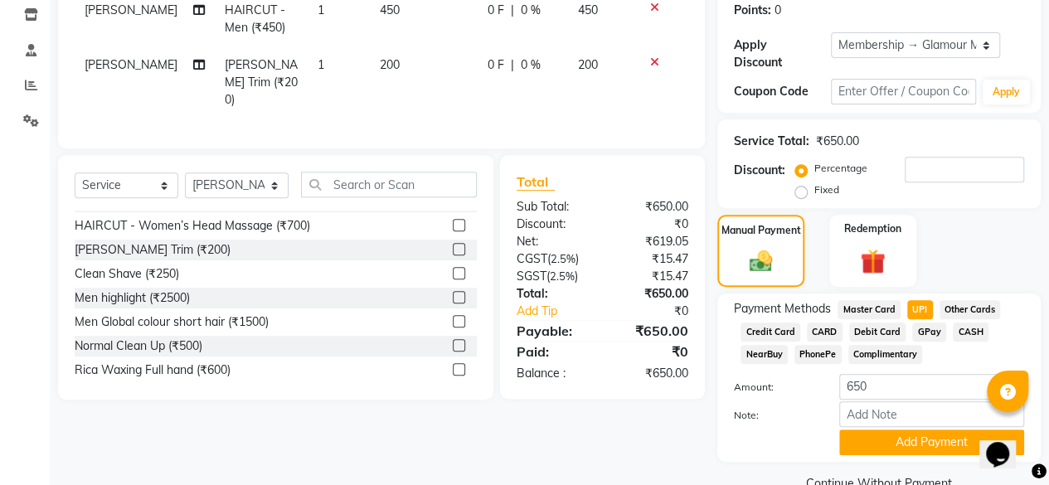
scroll to position [317, 0]
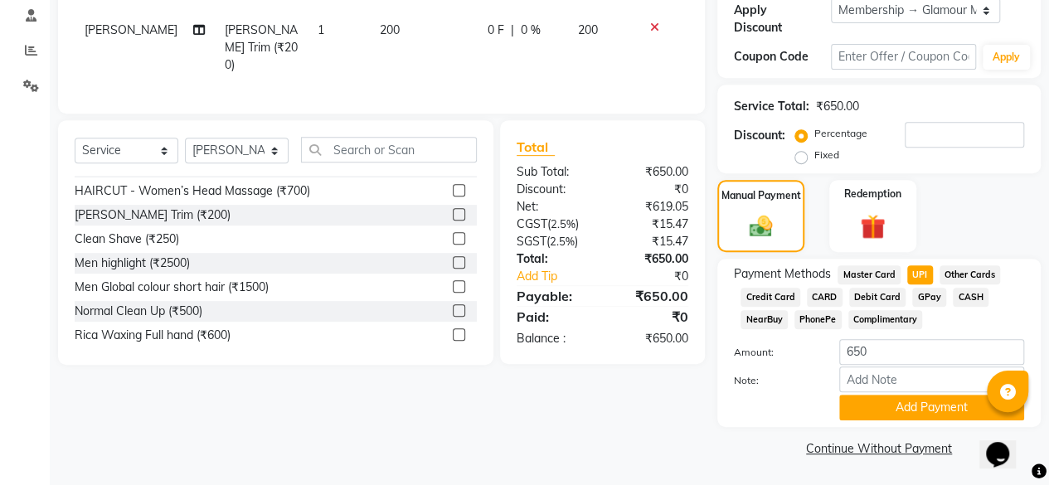
click at [876, 402] on button "Add Payment" at bounding box center [932, 408] width 185 height 26
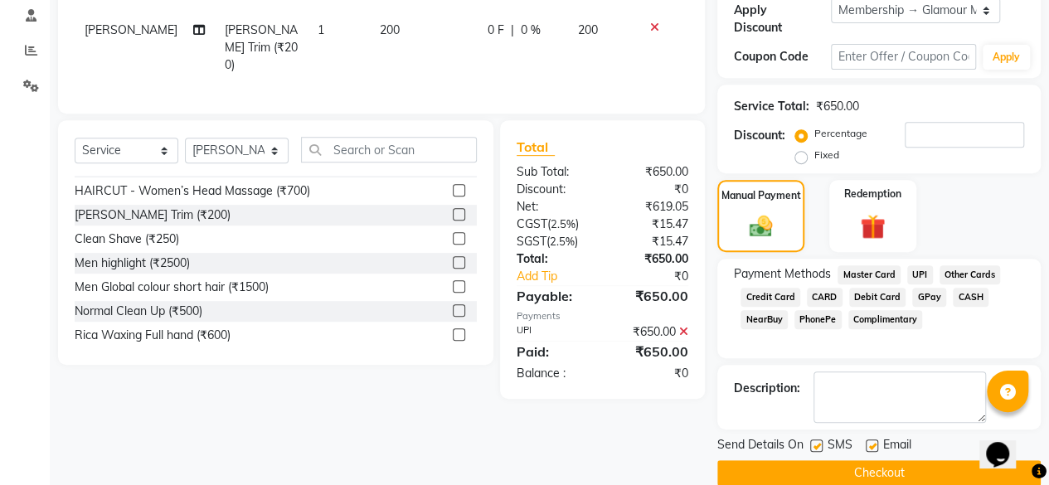
scroll to position [340, 0]
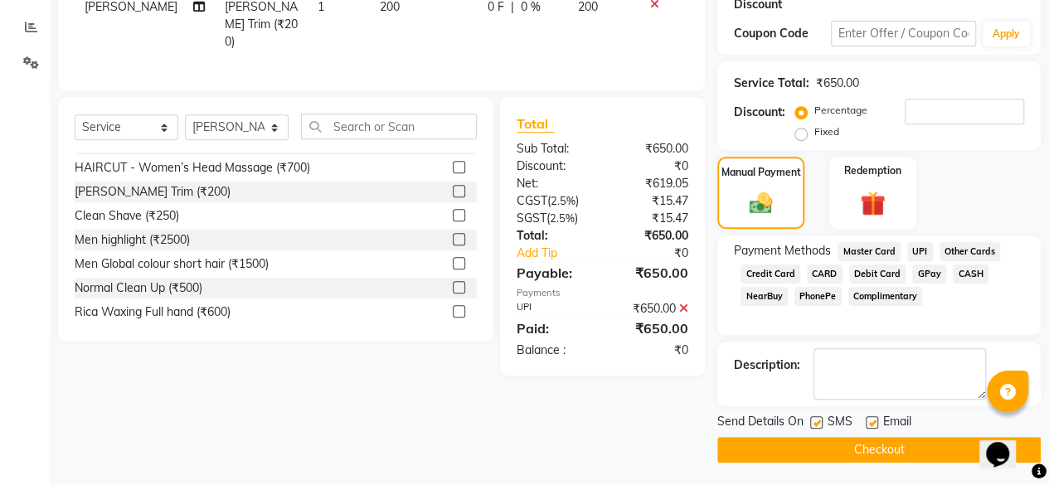
click at [870, 422] on label at bounding box center [872, 422] width 12 height 12
click at [870, 422] on input "checkbox" at bounding box center [871, 423] width 11 height 11
checkbox input "false"
click at [869, 448] on button "Checkout" at bounding box center [880, 450] width 324 height 26
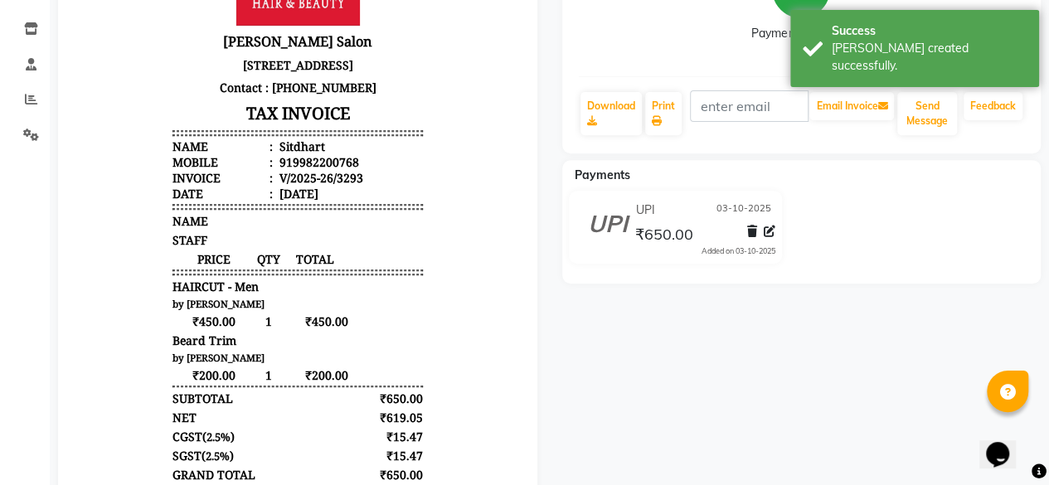
scroll to position [270, 0]
